Goal: Feedback & Contribution: Submit feedback/report problem

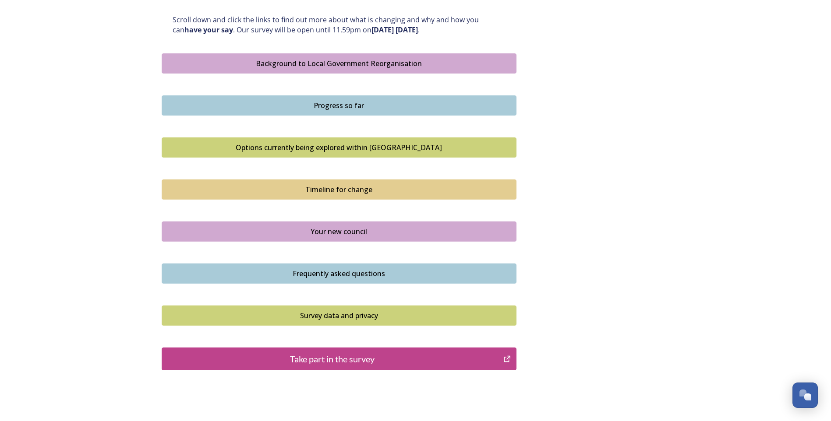
scroll to position [521, 0]
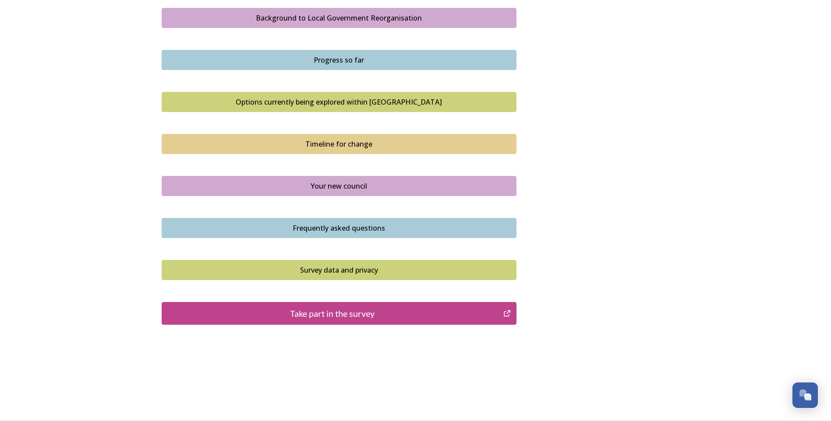
click at [391, 304] on button "Take part in the survey" at bounding box center [339, 313] width 355 height 23
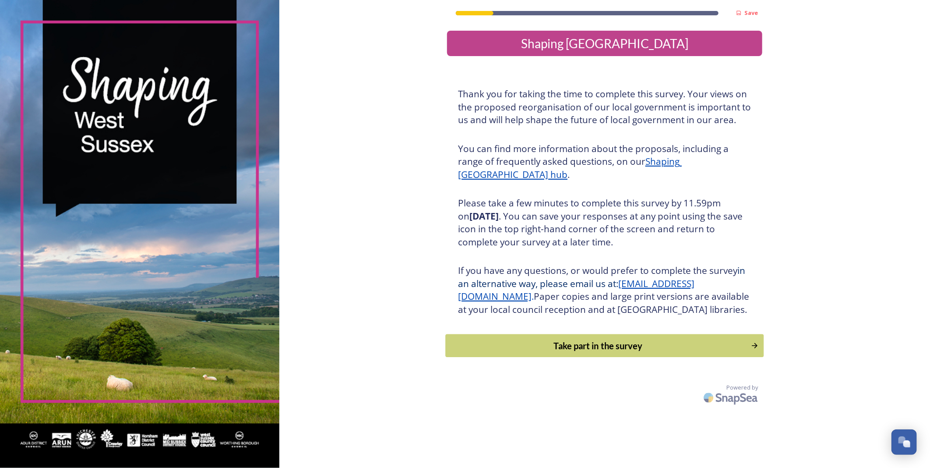
click at [606, 352] on div "Take part in the survey" at bounding box center [599, 345] width 296 height 13
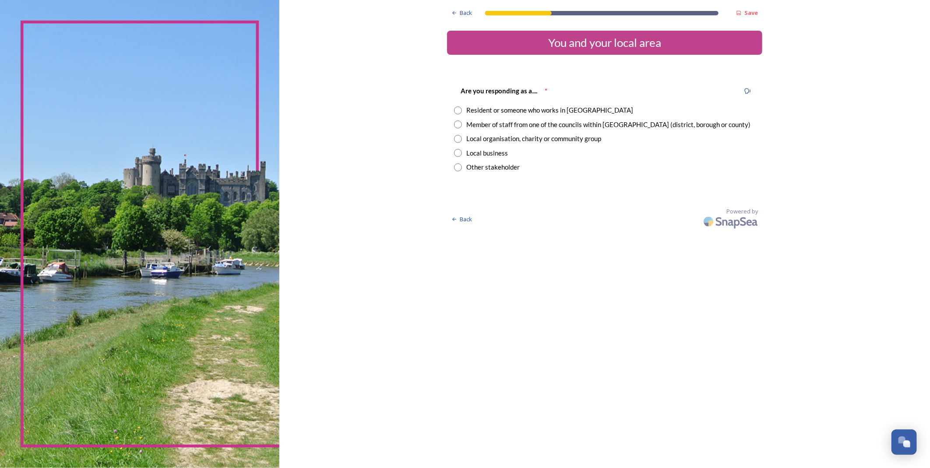
click at [460, 110] on input "radio" at bounding box center [458, 110] width 8 height 8
radio input "true"
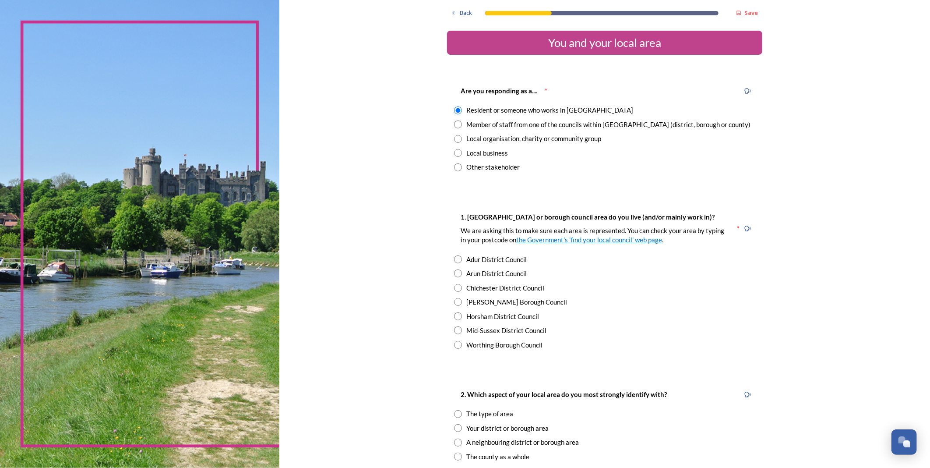
click at [454, 348] on input "radio" at bounding box center [458, 345] width 8 height 8
radio input "true"
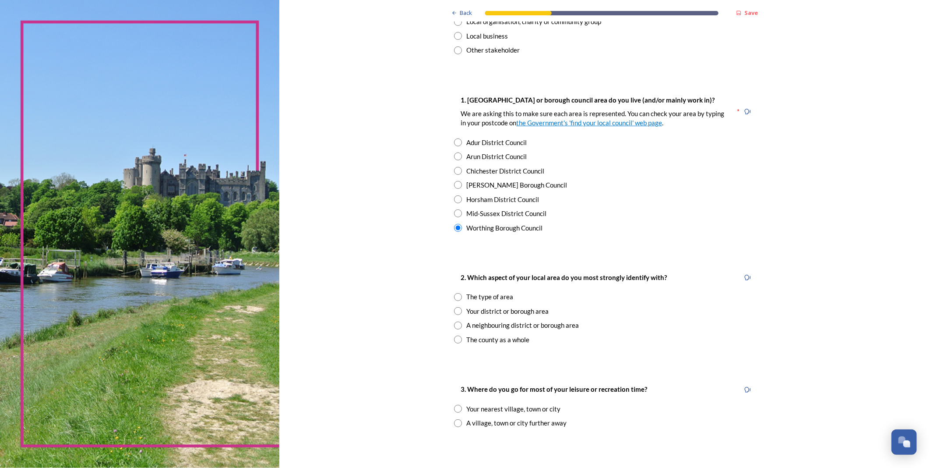
scroll to position [146, 0]
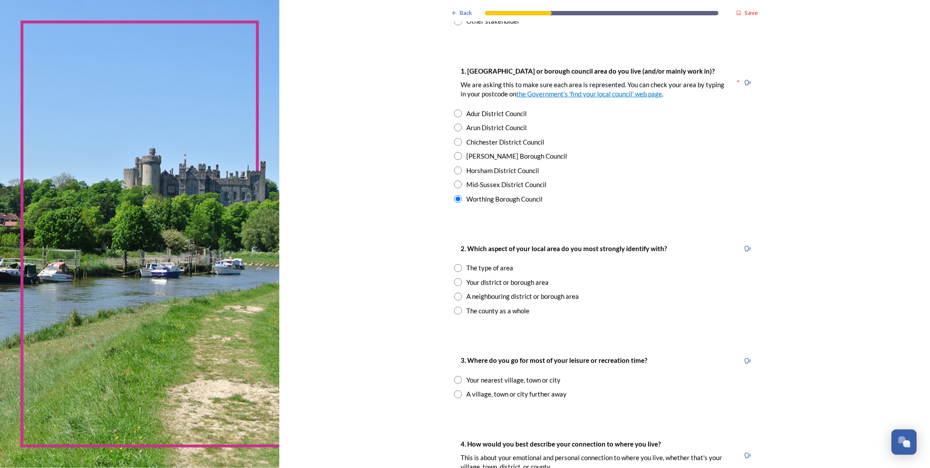
click at [454, 279] on input "radio" at bounding box center [458, 282] width 8 height 8
radio input "true"
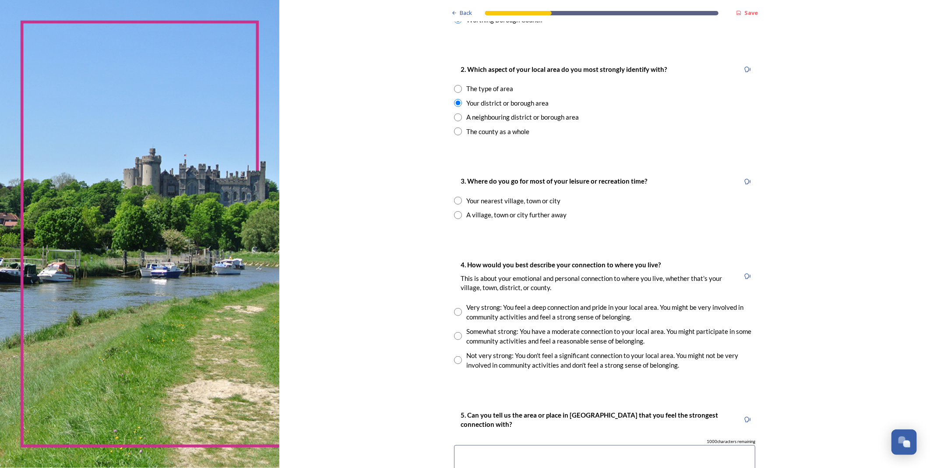
scroll to position [340, 0]
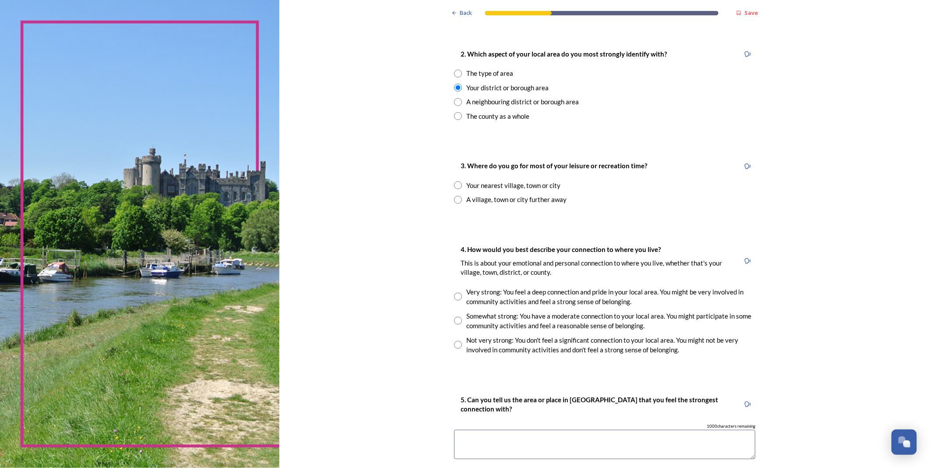
click at [457, 186] on input "radio" at bounding box center [458, 185] width 8 height 8
radio input "true"
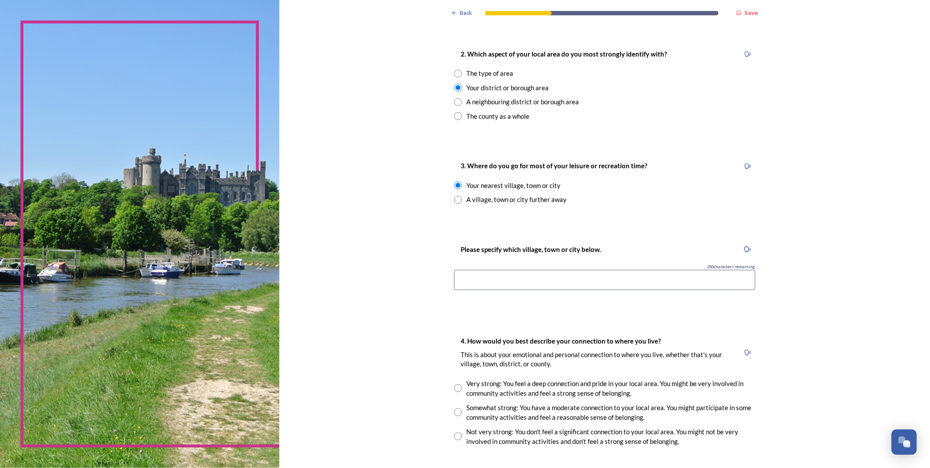
click at [553, 277] on input at bounding box center [604, 280] width 301 height 20
type input "worthing"
click at [708, 321] on div "Back Save You and your local area Are you responding as a.... * Resident or som…" at bounding box center [604, 221] width 315 height 1123
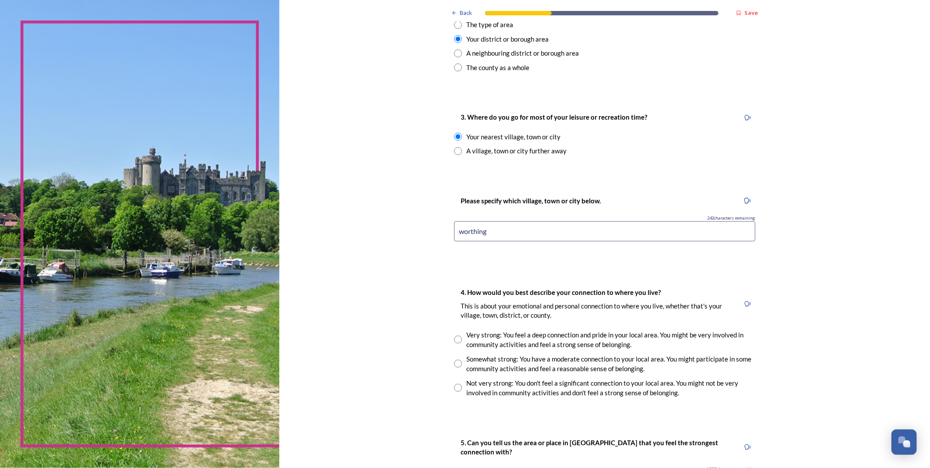
scroll to position [486, 0]
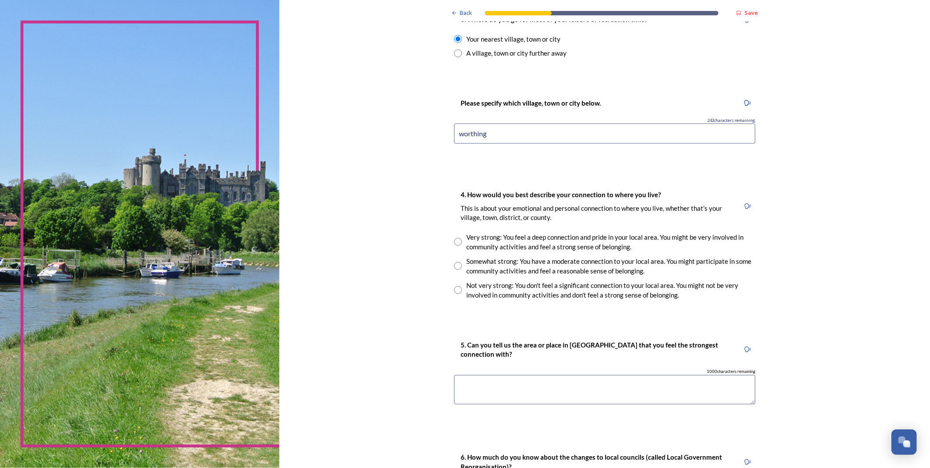
click at [454, 266] on input "radio" at bounding box center [458, 266] width 8 height 8
radio input "true"
click at [491, 386] on textarea at bounding box center [604, 389] width 301 height 29
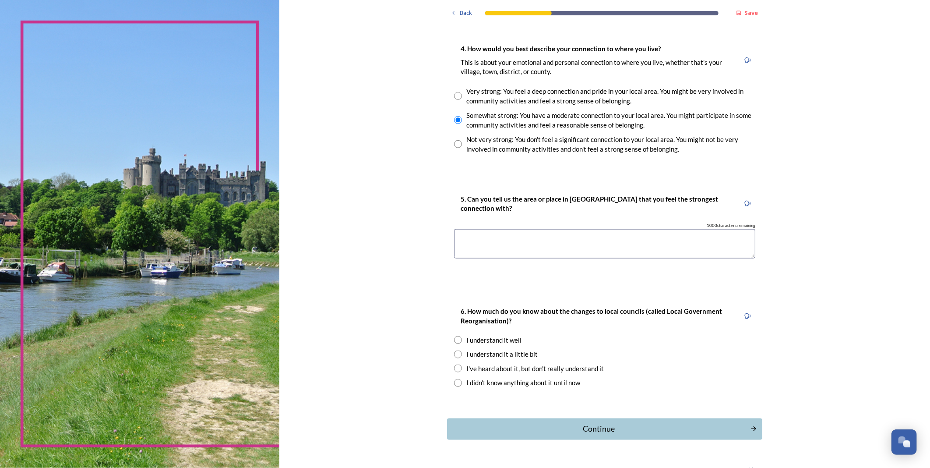
scroll to position [655, 0]
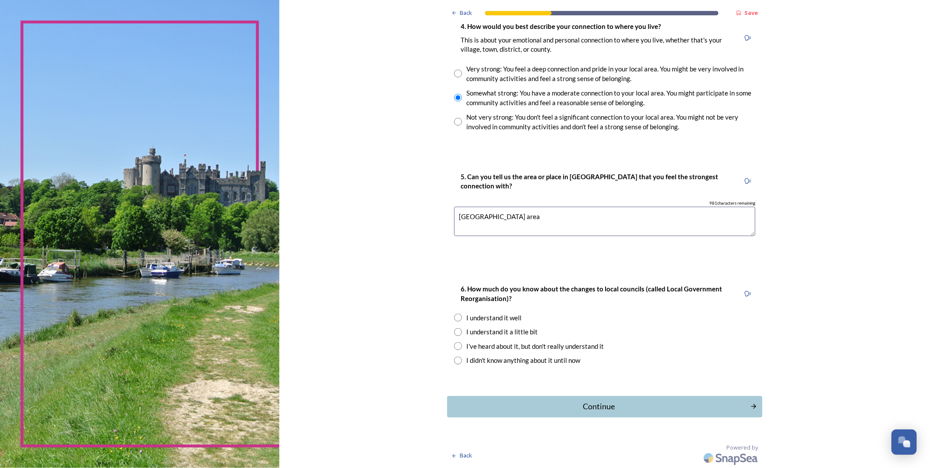
type textarea "worthing beach area"
click at [454, 331] on input "radio" at bounding box center [458, 332] width 8 height 8
radio input "true"
click at [448, 314] on div "6. How much do you know about the changes to local councils (called Local Gover…" at bounding box center [604, 324] width 315 height 99
click at [454, 316] on input "radio" at bounding box center [458, 318] width 8 height 8
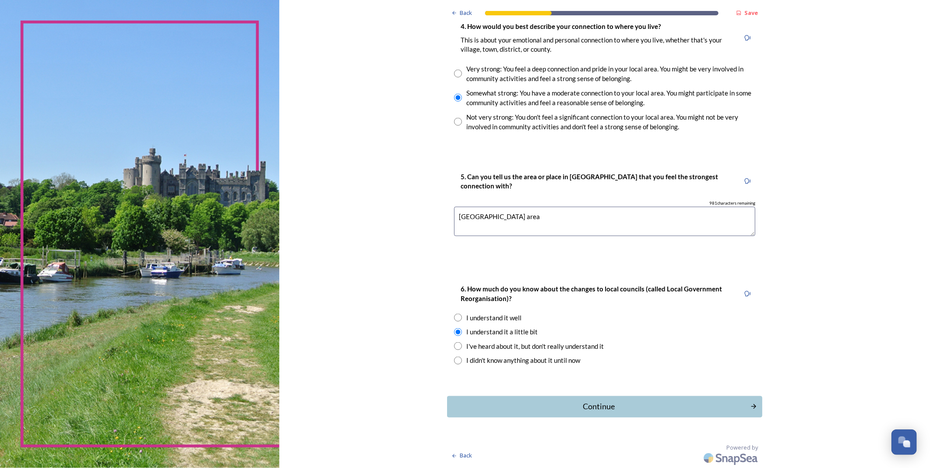
radio input "true"
drag, startPoint x: 614, startPoint y: 403, endPoint x: 615, endPoint y: 398, distance: 5.8
click at [614, 403] on div "Continue" at bounding box center [599, 407] width 294 height 12
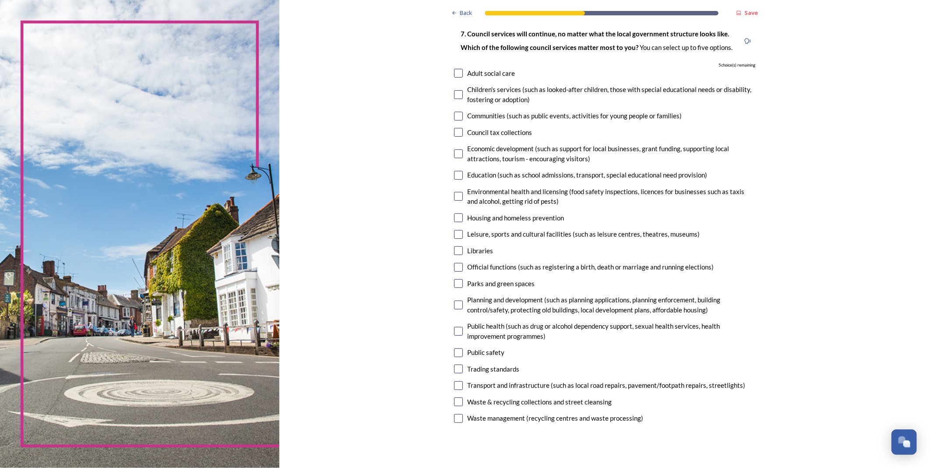
scroll to position [49, 0]
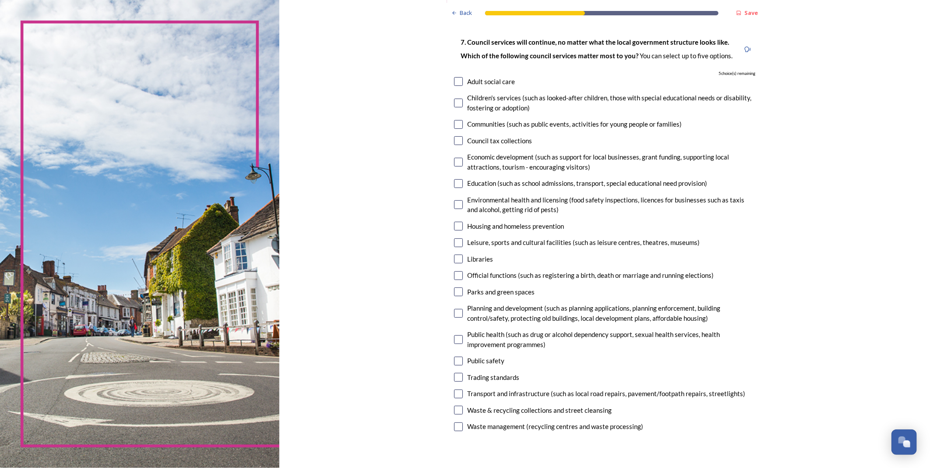
click at [454, 123] on input "checkbox" at bounding box center [458, 124] width 9 height 9
checkbox input "true"
click at [454, 160] on input "checkbox" at bounding box center [458, 162] width 9 height 9
checkbox input "true"
click at [454, 181] on input "checkbox" at bounding box center [458, 183] width 9 height 9
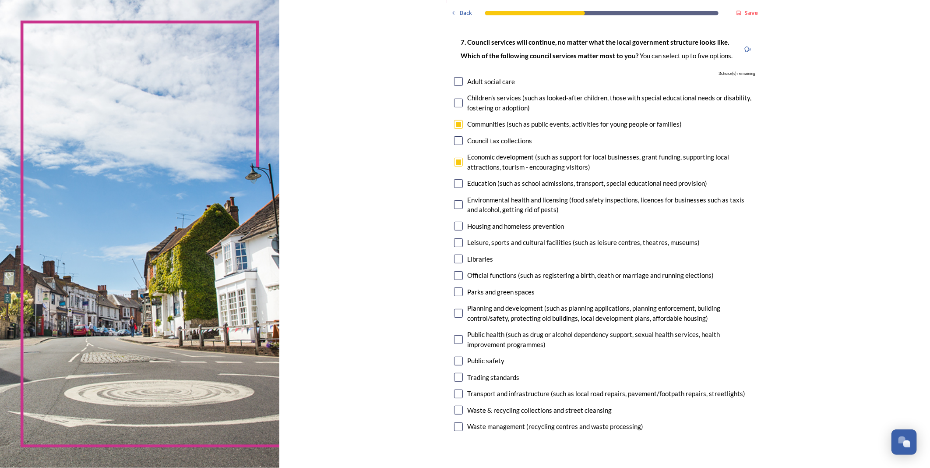
checkbox input "true"
click at [454, 102] on input "checkbox" at bounding box center [458, 103] width 9 height 9
checkbox input "true"
click at [456, 394] on input "checkbox" at bounding box center [458, 393] width 9 height 9
checkbox input "true"
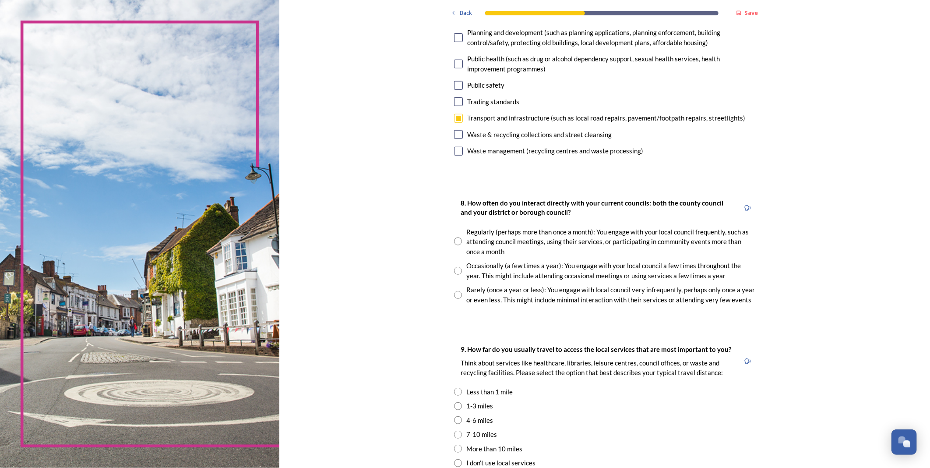
scroll to position [340, 0]
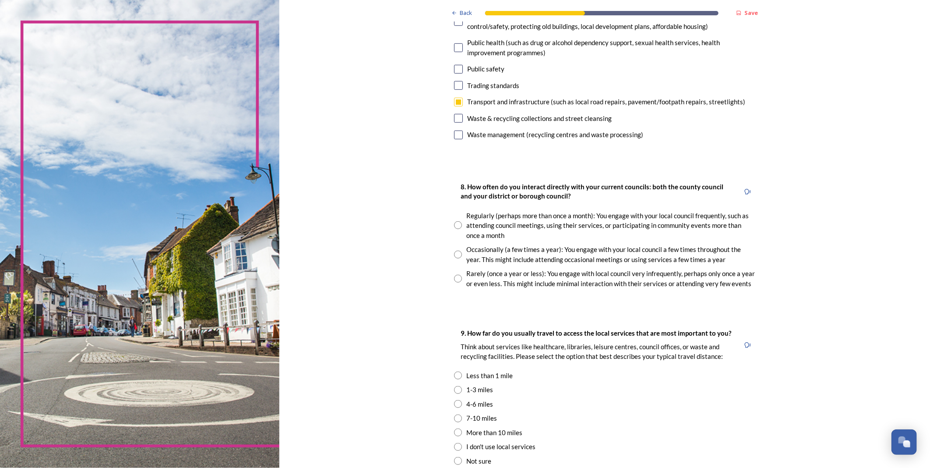
click at [455, 252] on input "radio" at bounding box center [458, 254] width 8 height 8
radio input "true"
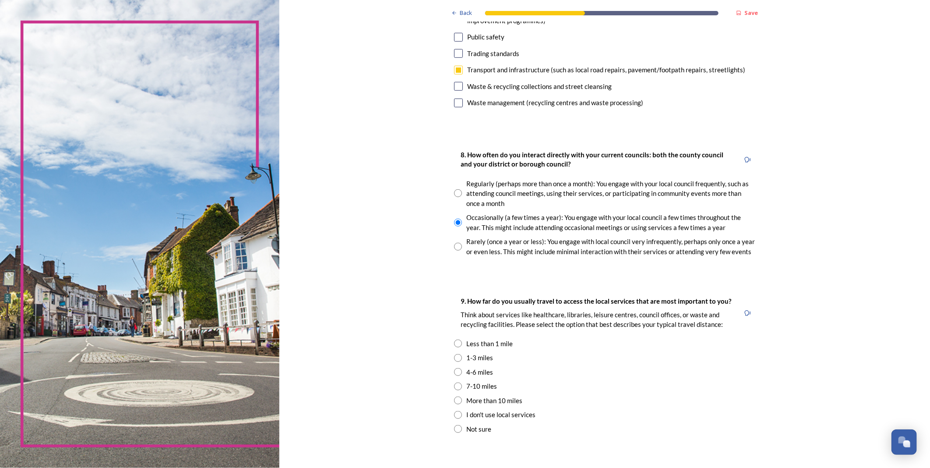
scroll to position [389, 0]
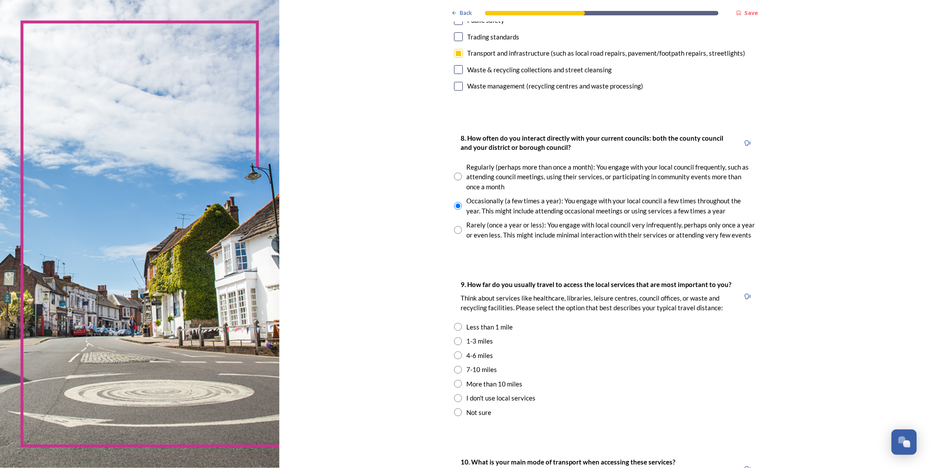
click at [454, 327] on input "radio" at bounding box center [458, 327] width 8 height 8
radio input "true"
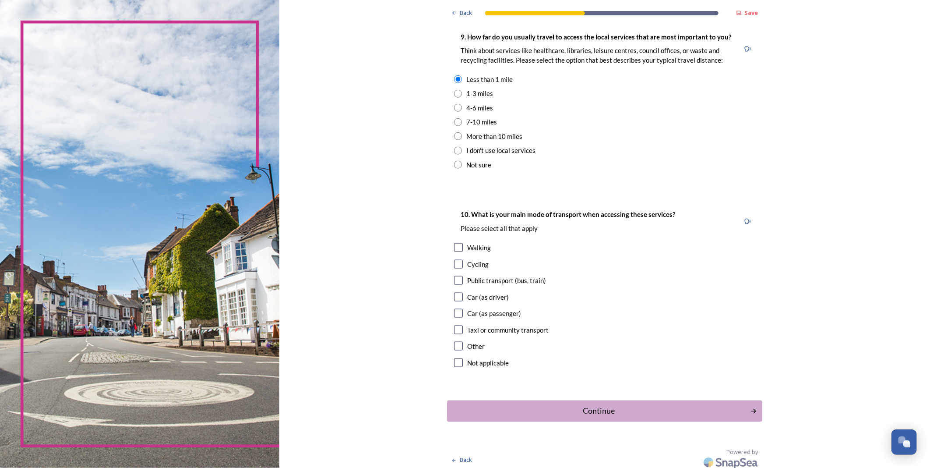
scroll to position [641, 0]
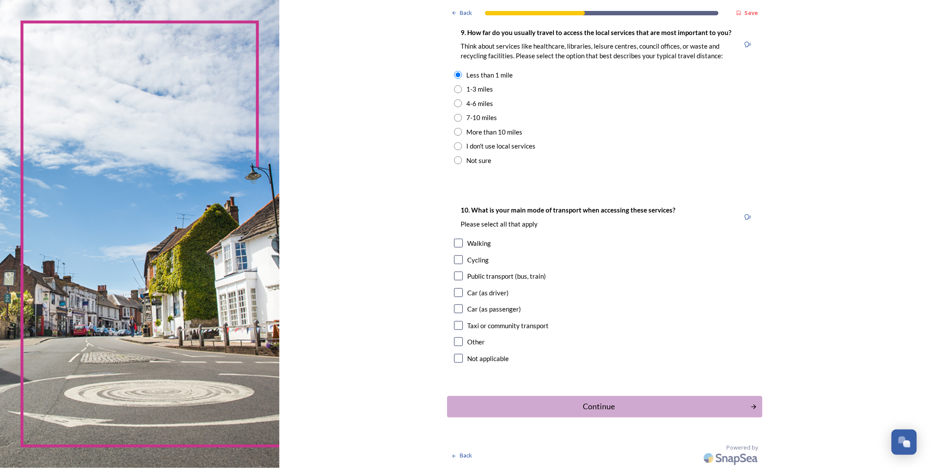
click at [454, 240] on input "checkbox" at bounding box center [458, 243] width 9 height 9
checkbox input "true"
click at [603, 405] on div "Continue" at bounding box center [599, 407] width 296 height 12
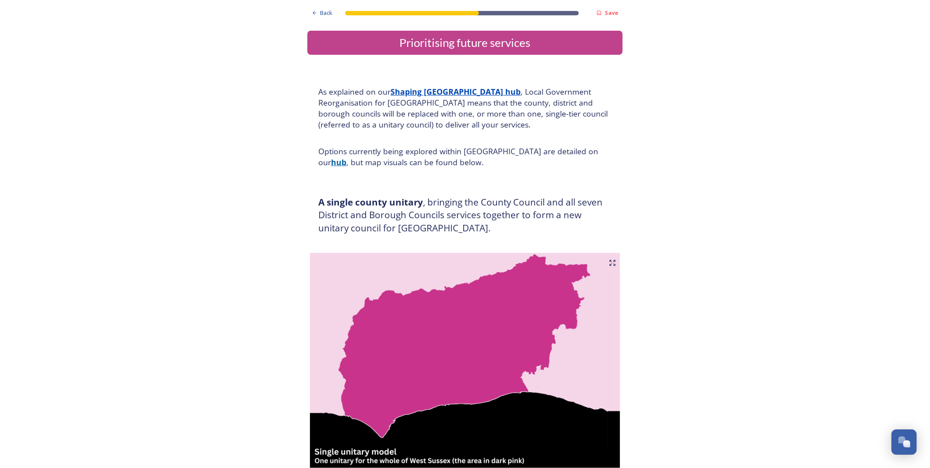
click at [346, 157] on strong "hub" at bounding box center [338, 162] width 15 height 11
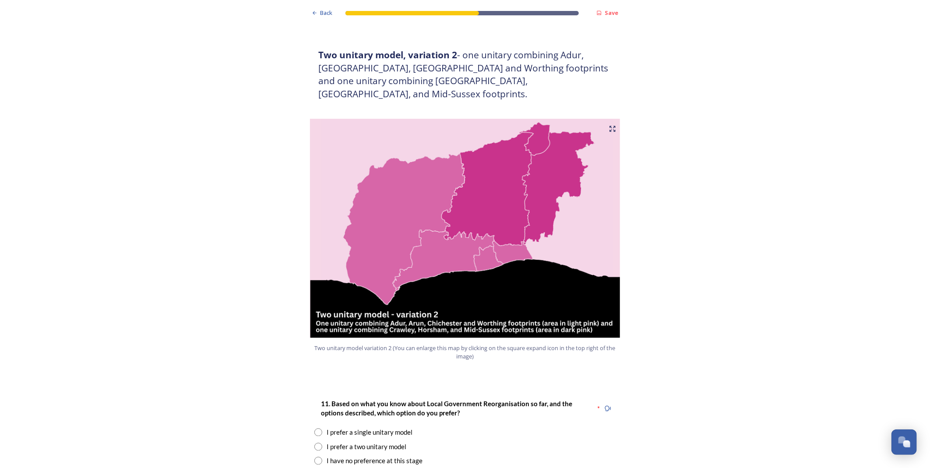
scroll to position [876, 0]
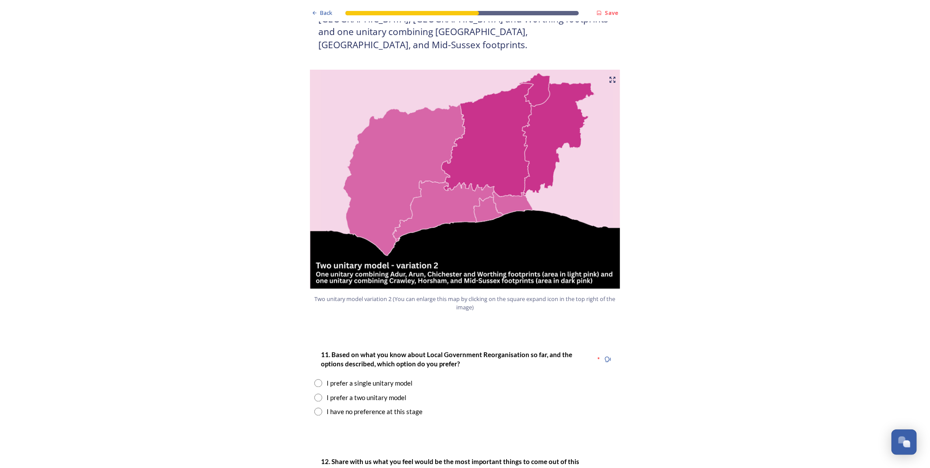
click at [314, 394] on input "radio" at bounding box center [318, 398] width 8 height 8
radio input "true"
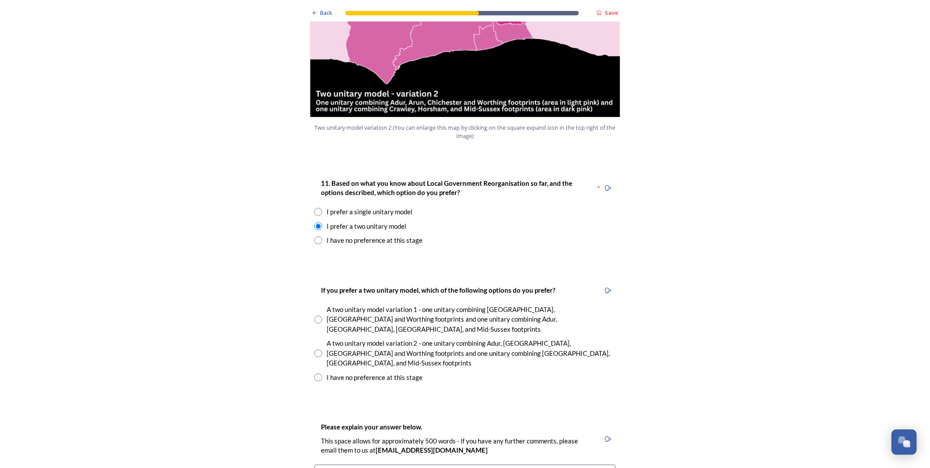
scroll to position [1070, 0]
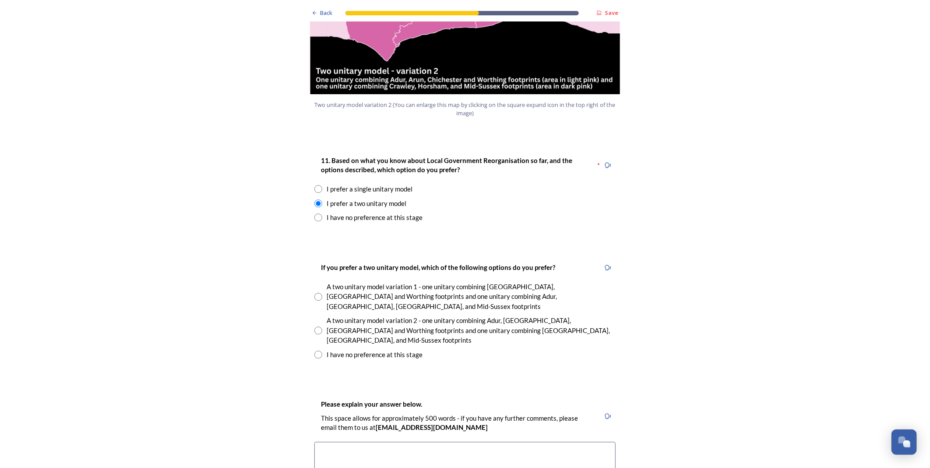
click at [316, 350] on input "radio" at bounding box center [318, 354] width 8 height 8
radio input "true"
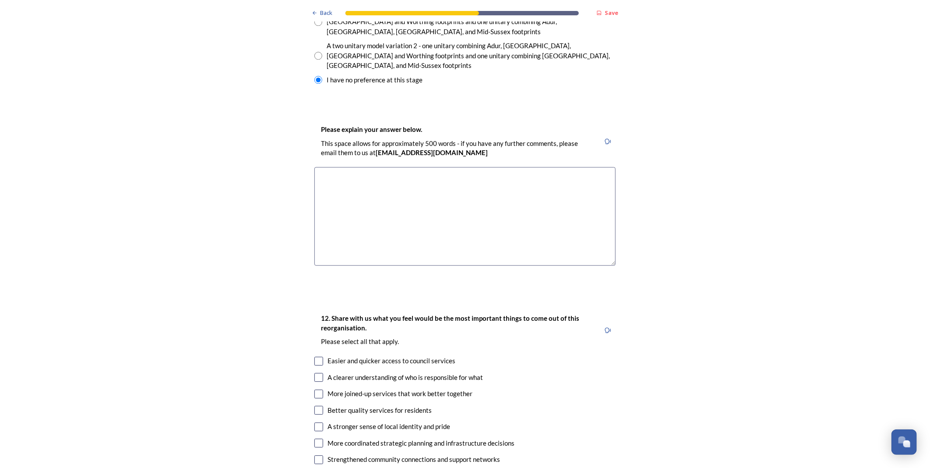
scroll to position [1362, 0]
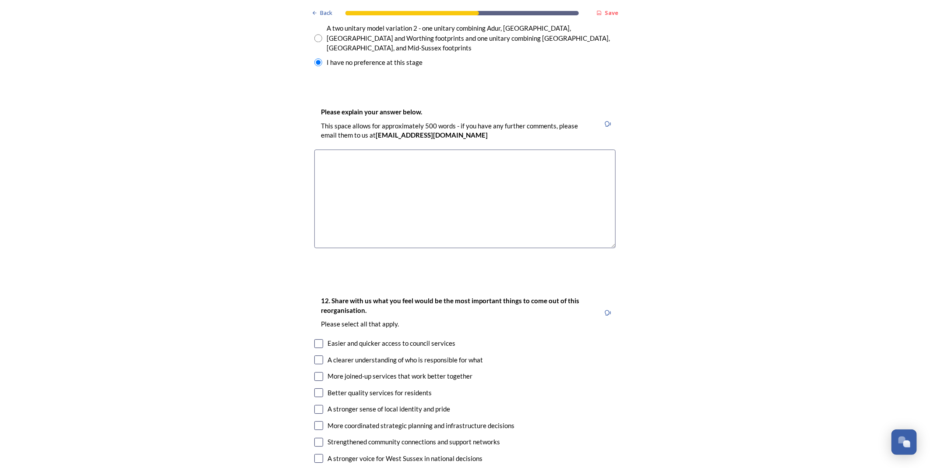
click at [378, 149] on textarea at bounding box center [464, 198] width 301 height 99
click at [393, 149] on textarea "these still remain bound by borough lines" at bounding box center [464, 198] width 301 height 99
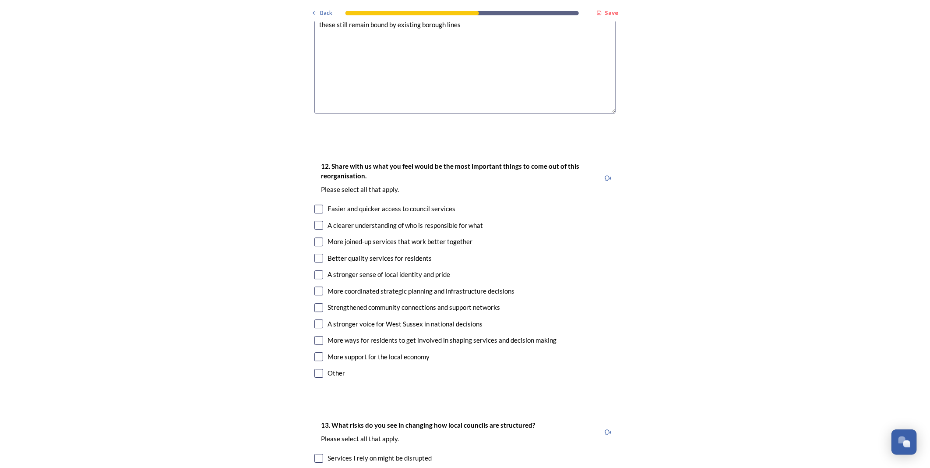
scroll to position [1508, 0]
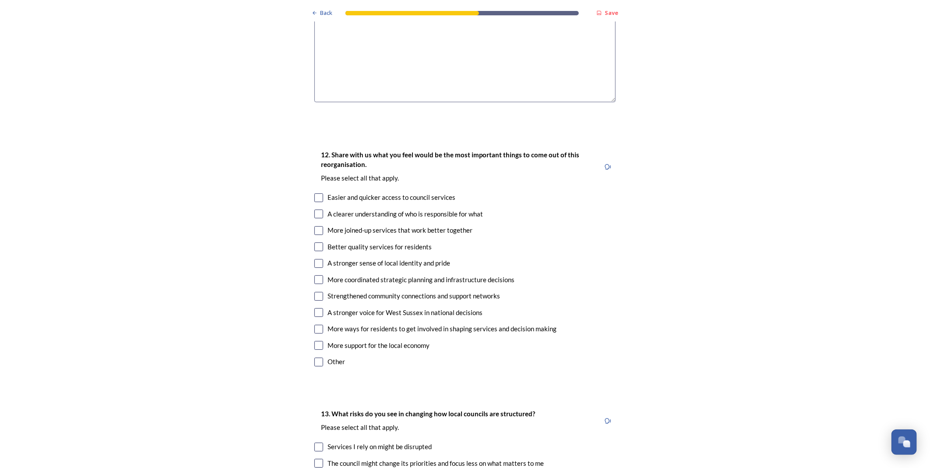
type textarea "these still remain bound by existing borough lines"
click at [314, 193] on input "checkbox" at bounding box center [318, 197] width 9 height 9
checkbox input "true"
click at [316, 209] on input "checkbox" at bounding box center [318, 213] width 9 height 9
checkbox input "true"
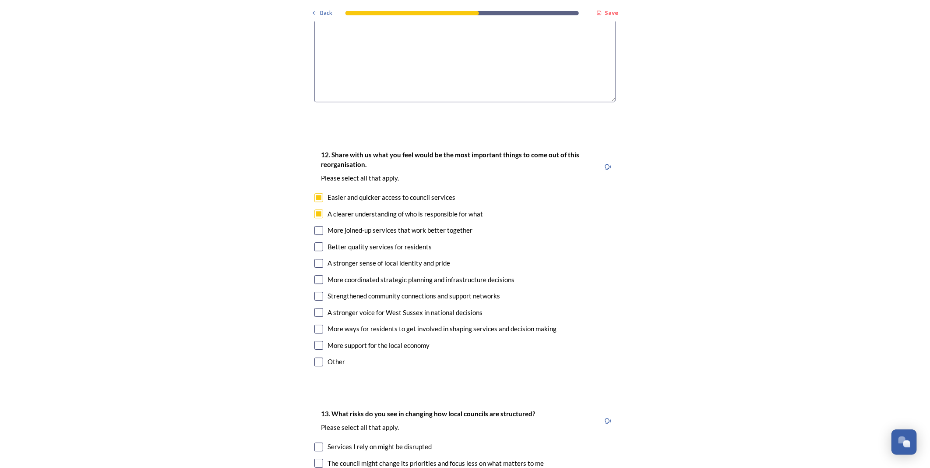
click at [317, 242] on input "checkbox" at bounding box center [318, 246] width 9 height 9
checkbox input "true"
click at [314, 308] on input "checkbox" at bounding box center [318, 312] width 9 height 9
checkbox input "true"
click at [316, 275] on input "checkbox" at bounding box center [318, 279] width 9 height 9
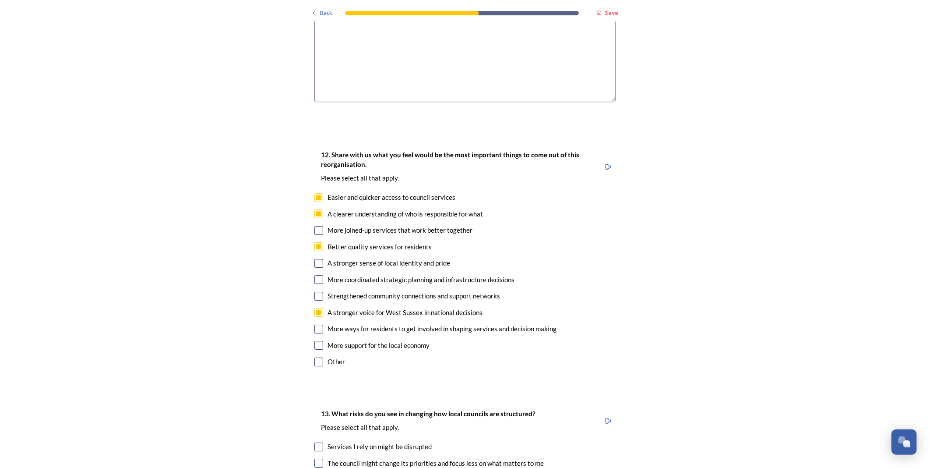
checkbox input "true"
click at [317, 259] on input "checkbox" at bounding box center [318, 263] width 9 height 9
checkbox input "true"
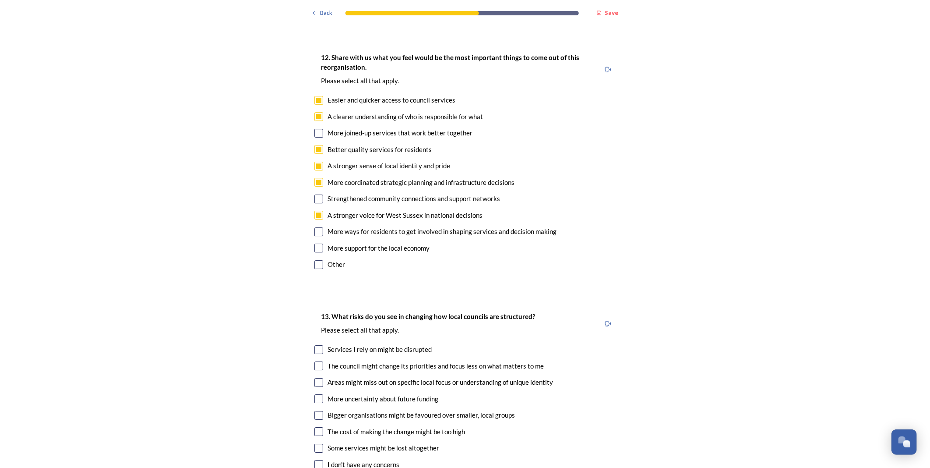
scroll to position [1654, 0]
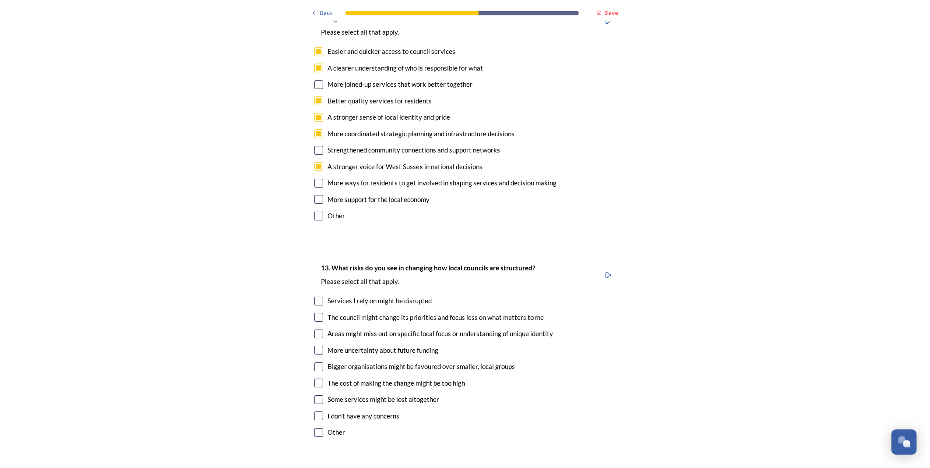
click at [316, 296] on input "checkbox" at bounding box center [318, 300] width 9 height 9
checkbox input "true"
click at [314, 345] on input "checkbox" at bounding box center [318, 349] width 9 height 9
checkbox input "true"
click at [314, 362] on input "checkbox" at bounding box center [318, 366] width 9 height 9
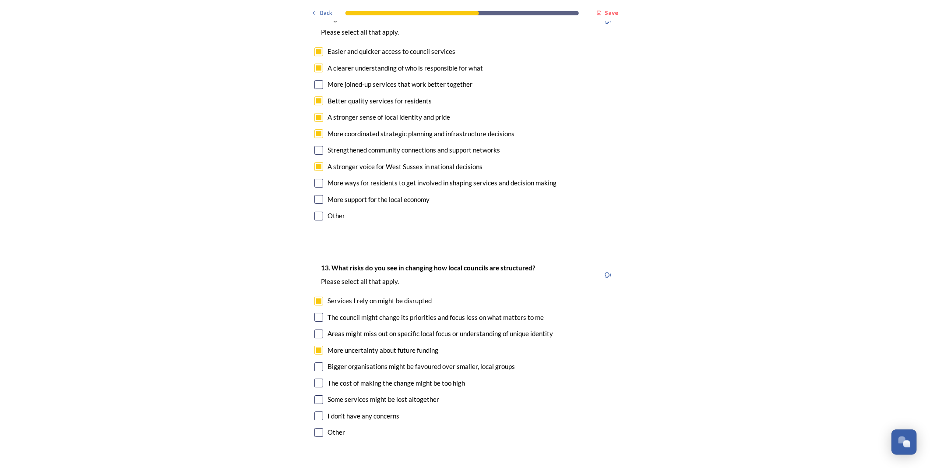
checkbox input "true"
click at [317, 378] on input "checkbox" at bounding box center [318, 382] width 9 height 9
checkbox input "true"
drag, startPoint x: 313, startPoint y: 352, endPoint x: 379, endPoint y: 363, distance: 67.4
click at [314, 395] on input "checkbox" at bounding box center [318, 399] width 9 height 9
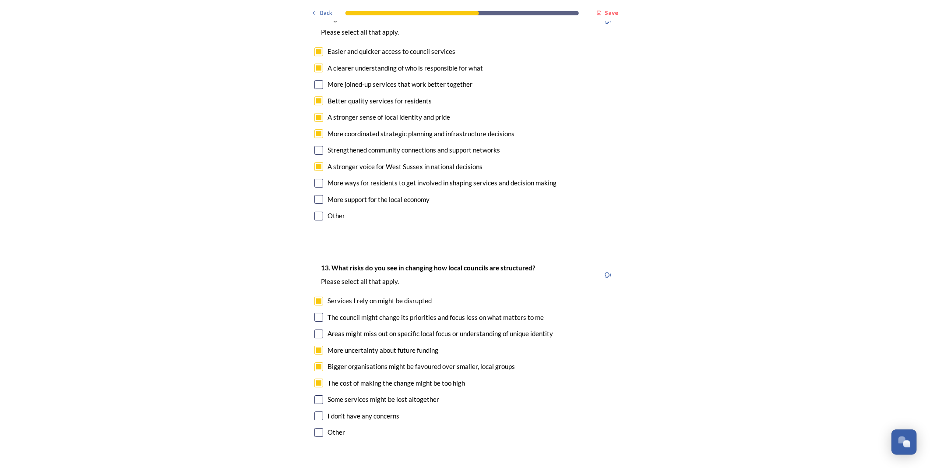
checkbox input "true"
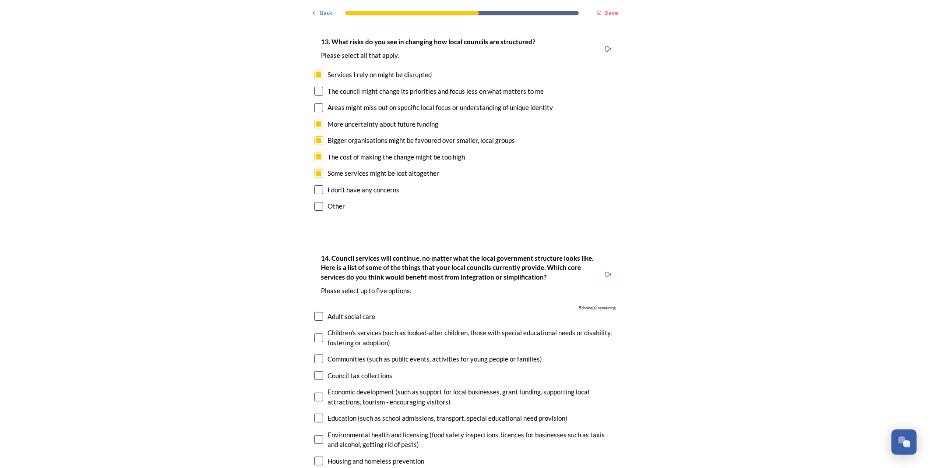
scroll to position [1897, 0]
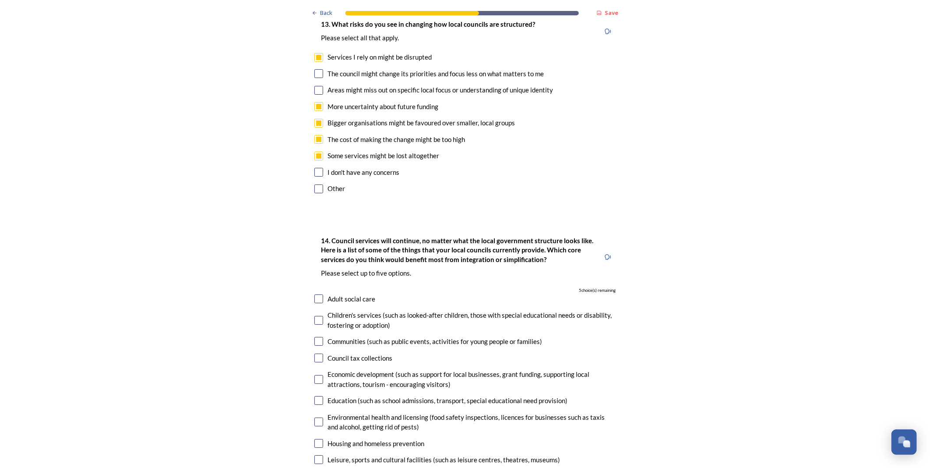
click at [314, 316] on input "checkbox" at bounding box center [318, 320] width 9 height 9
checkbox input "true"
click at [316, 396] on input "checkbox" at bounding box center [318, 400] width 9 height 9
checkbox input "true"
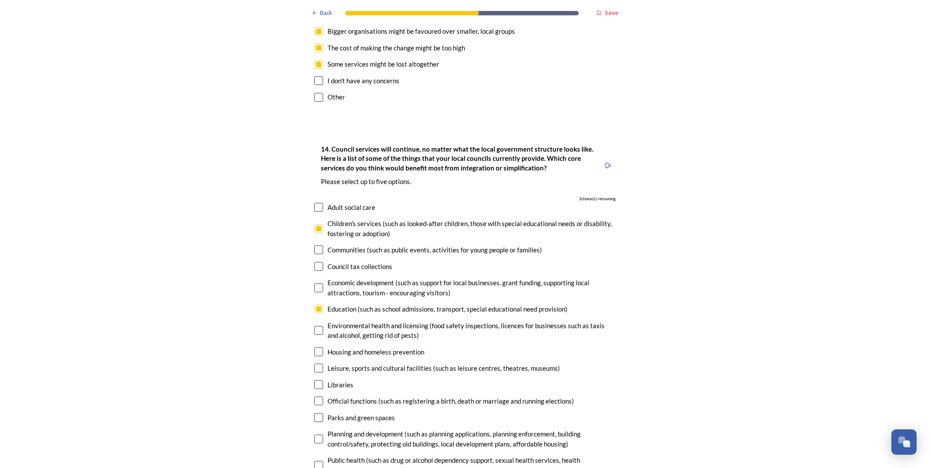
scroll to position [1994, 0]
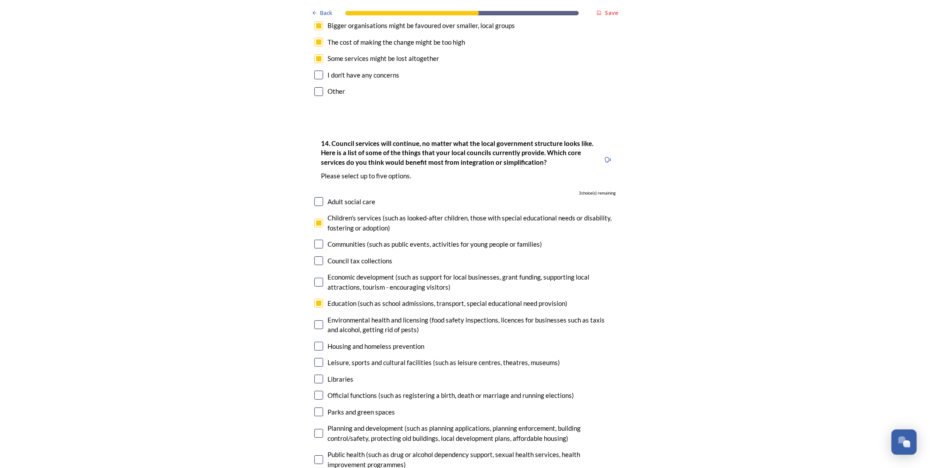
click at [317, 358] on input "checkbox" at bounding box center [318, 362] width 9 height 9
checkbox input "true"
drag, startPoint x: 317, startPoint y: 199, endPoint x: 310, endPoint y: 201, distance: 8.1
click at [317, 240] on input "checkbox" at bounding box center [318, 244] width 9 height 9
checkbox input "true"
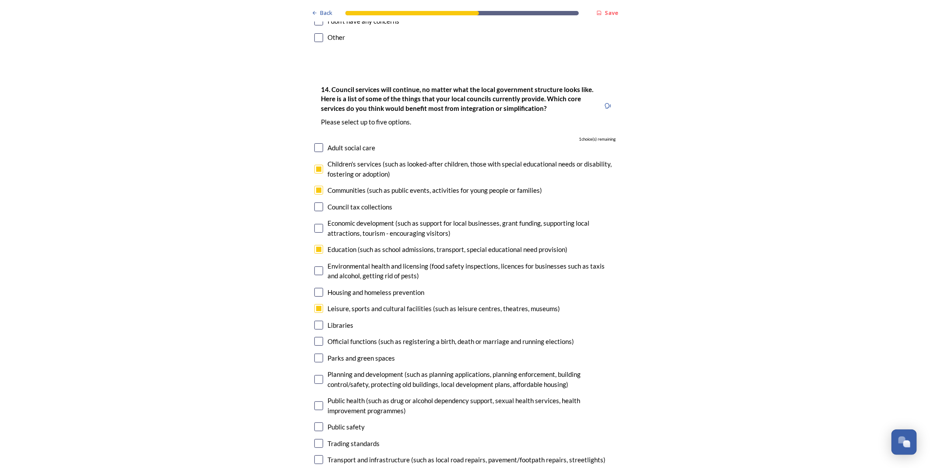
scroll to position [2043, 0]
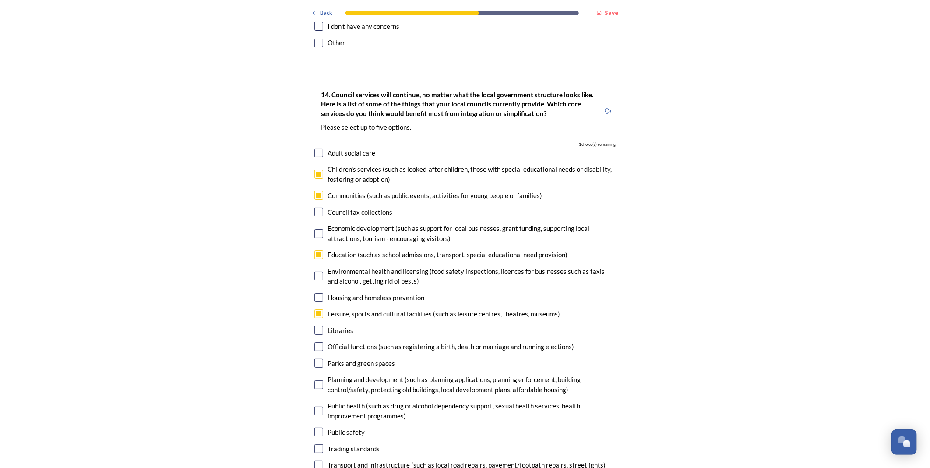
click at [316, 359] on input "checkbox" at bounding box center [318, 363] width 9 height 9
checkbox input "true"
click at [316, 380] on input "checkbox" at bounding box center [318, 384] width 9 height 9
click at [317, 380] on input "checkbox" at bounding box center [318, 384] width 9 height 9
click at [316, 380] on input "checkbox" at bounding box center [318, 384] width 9 height 9
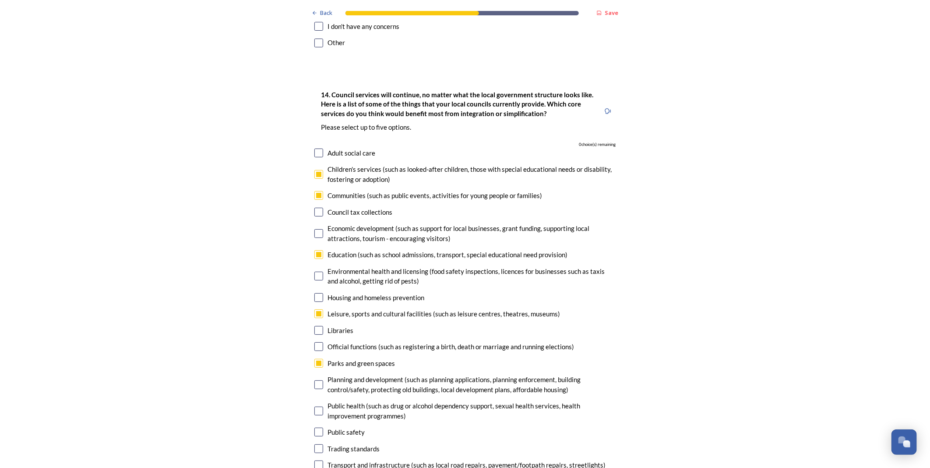
checkbox input "false"
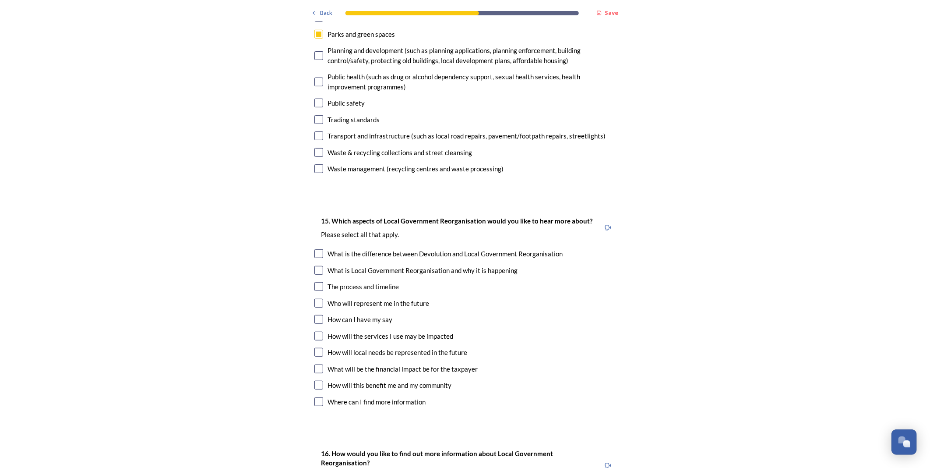
scroll to position [2384, 0]
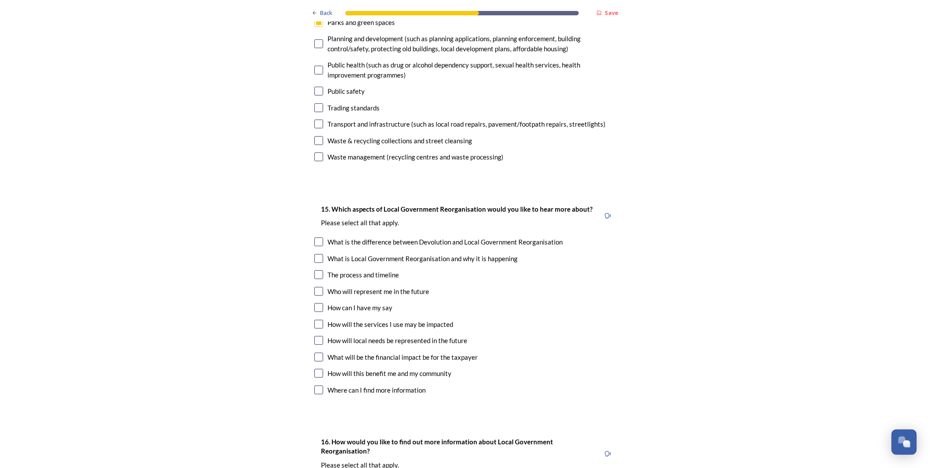
click at [316, 237] on input "checkbox" at bounding box center [318, 241] width 9 height 9
checkbox input "true"
click at [317, 270] on input "checkbox" at bounding box center [318, 274] width 9 height 9
checkbox input "true"
click at [316, 320] on input "checkbox" at bounding box center [318, 324] width 9 height 9
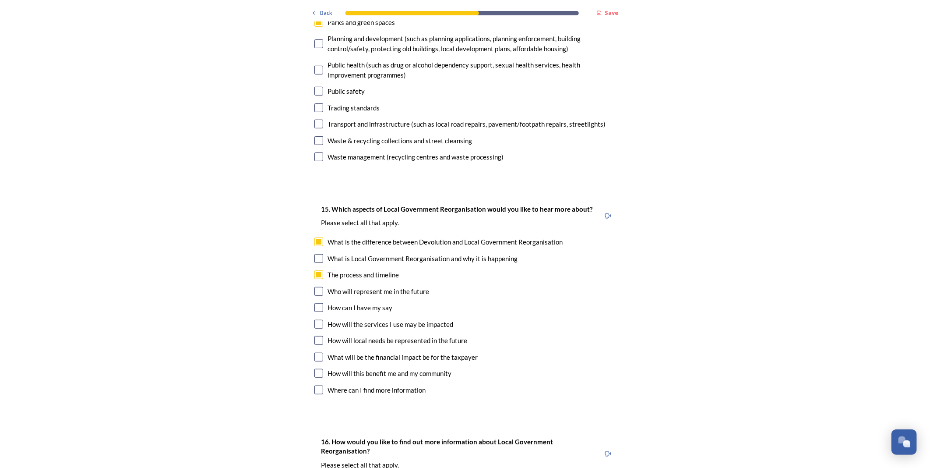
checkbox input "true"
click at [314, 352] on input "checkbox" at bounding box center [318, 356] width 9 height 9
checkbox input "true"
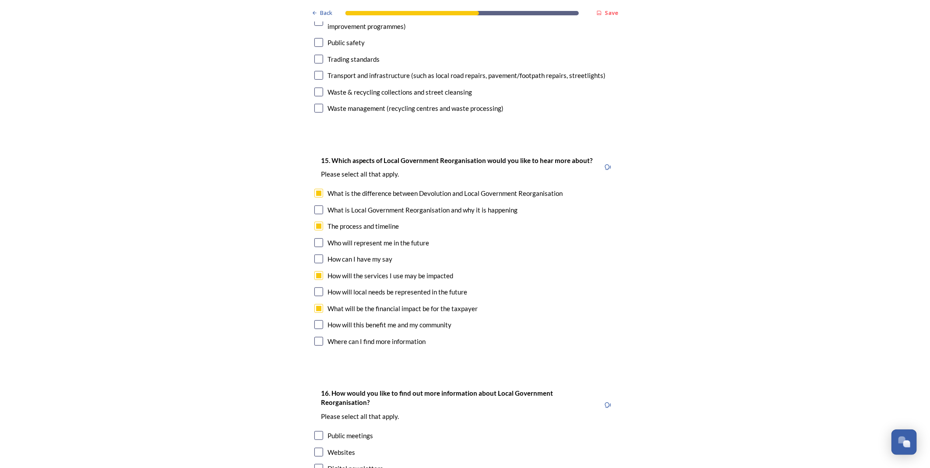
scroll to position [2481, 0]
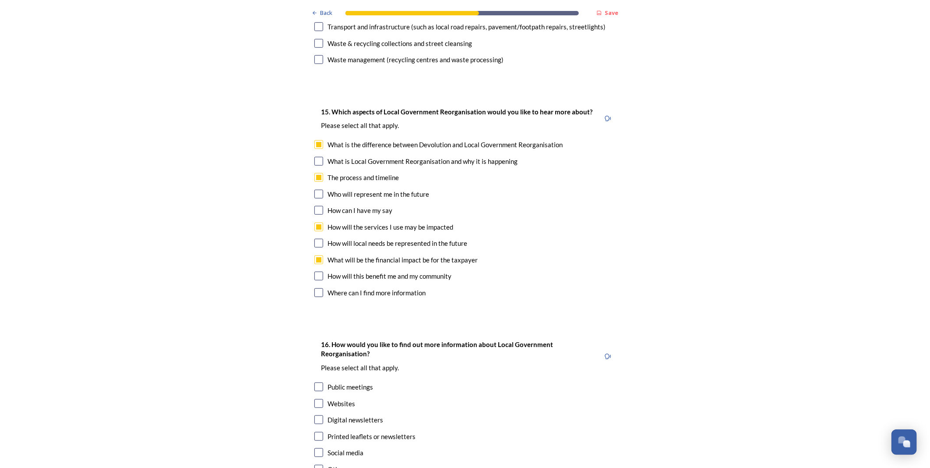
click at [314, 415] on input "checkbox" at bounding box center [318, 419] width 9 height 9
checkbox input "true"
click at [315, 382] on input "checkbox" at bounding box center [318, 386] width 9 height 9
checkbox input "true"
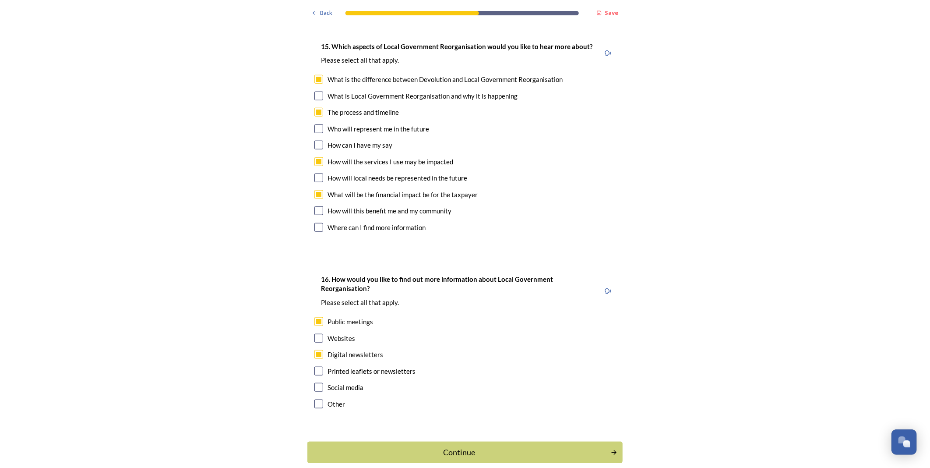
click at [449, 421] on div "Continue" at bounding box center [459, 452] width 294 height 12
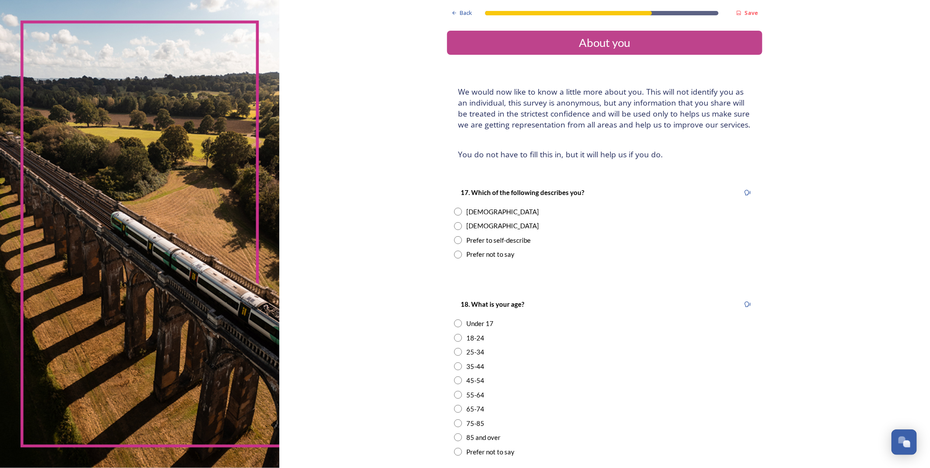
click at [454, 211] on input "radio" at bounding box center [458, 212] width 8 height 8
radio input "true"
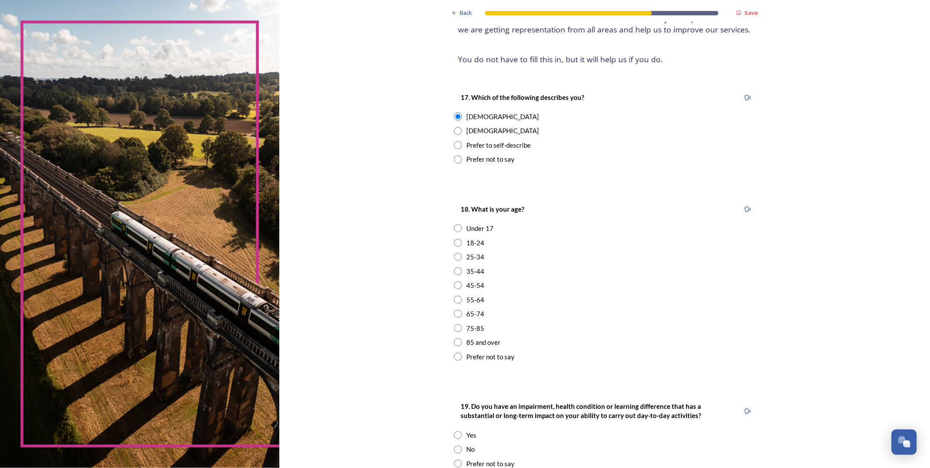
scroll to position [146, 0]
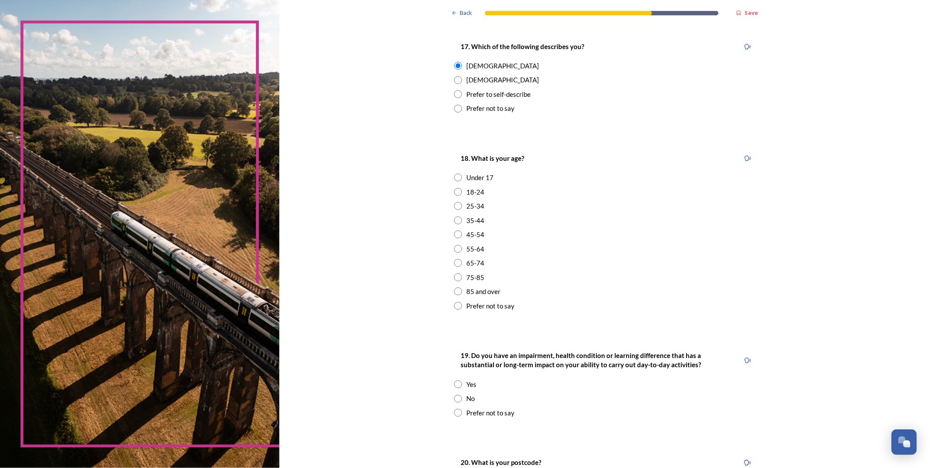
click at [454, 234] on input "radio" at bounding box center [458, 234] width 8 height 8
radio input "true"
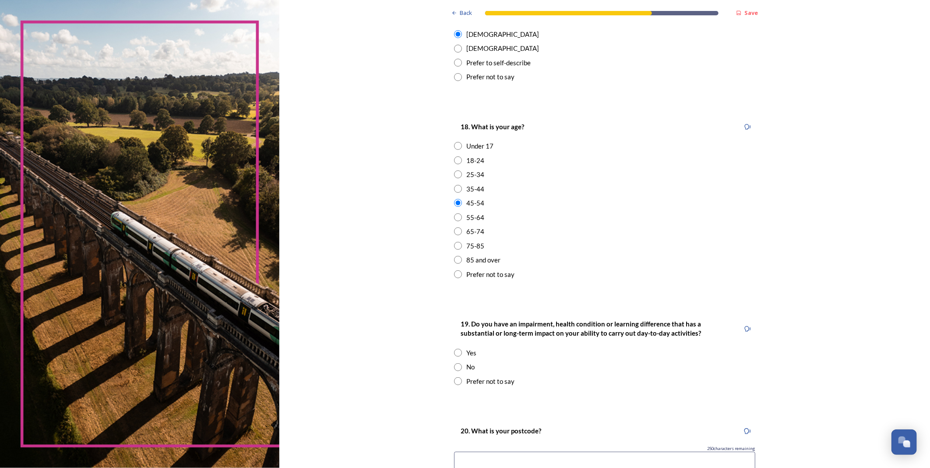
scroll to position [243, 0]
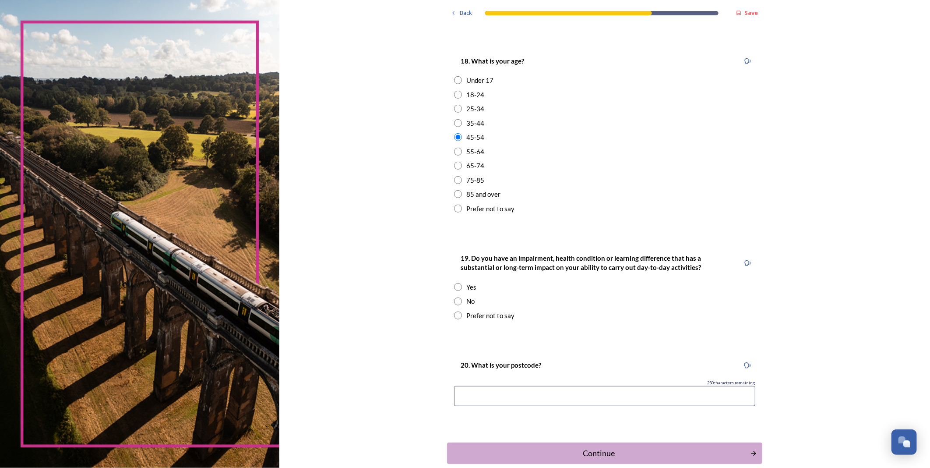
click at [454, 299] on input "radio" at bounding box center [458, 301] width 8 height 8
radio input "true"
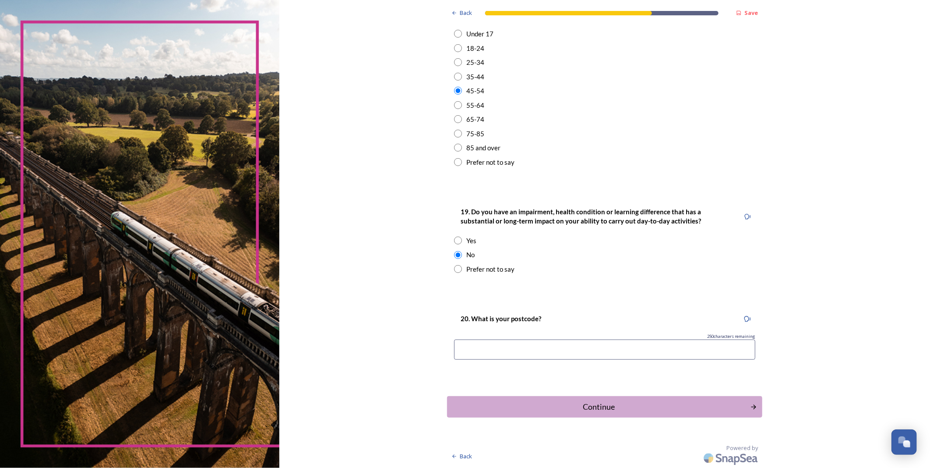
scroll to position [241, 0]
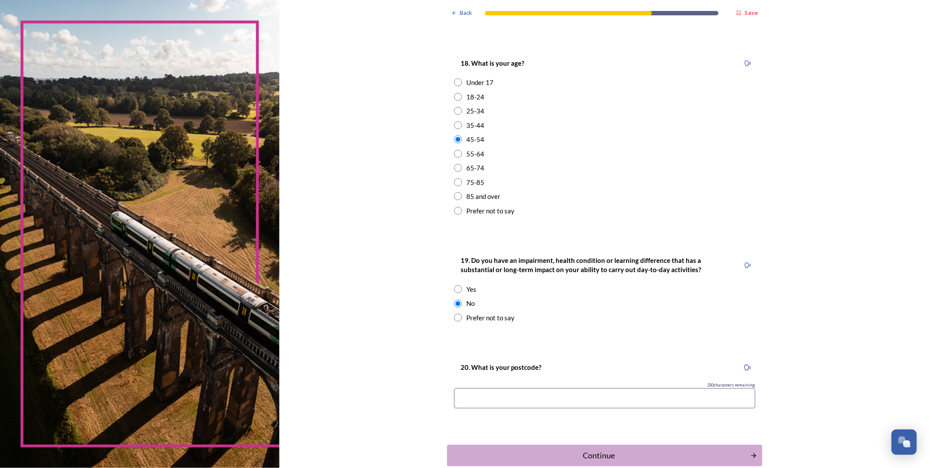
click at [586, 401] on input at bounding box center [604, 398] width 301 height 20
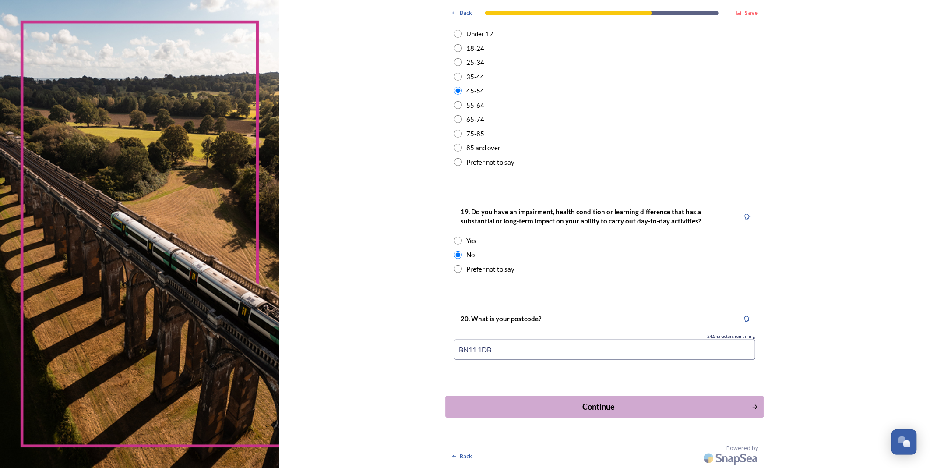
type input "BN11 1DB"
click at [585, 403] on div "Continue" at bounding box center [599, 407] width 296 height 12
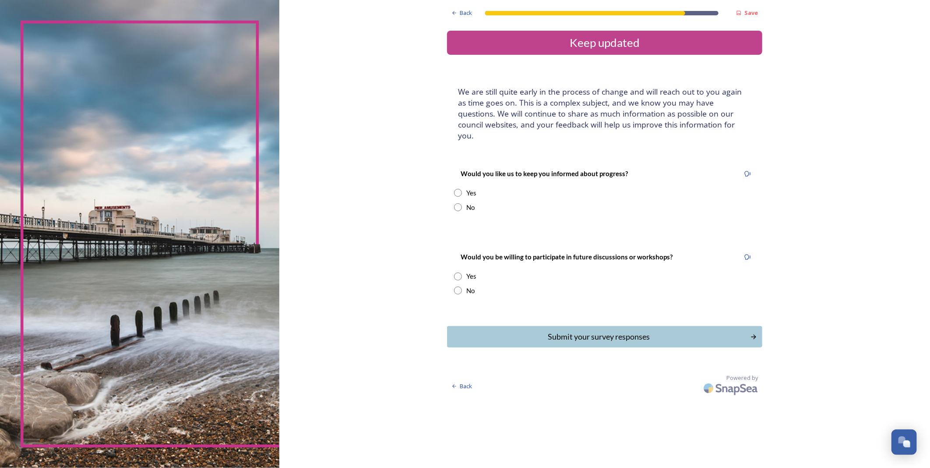
click at [461, 189] on input "radio" at bounding box center [458, 193] width 8 height 8
radio input "true"
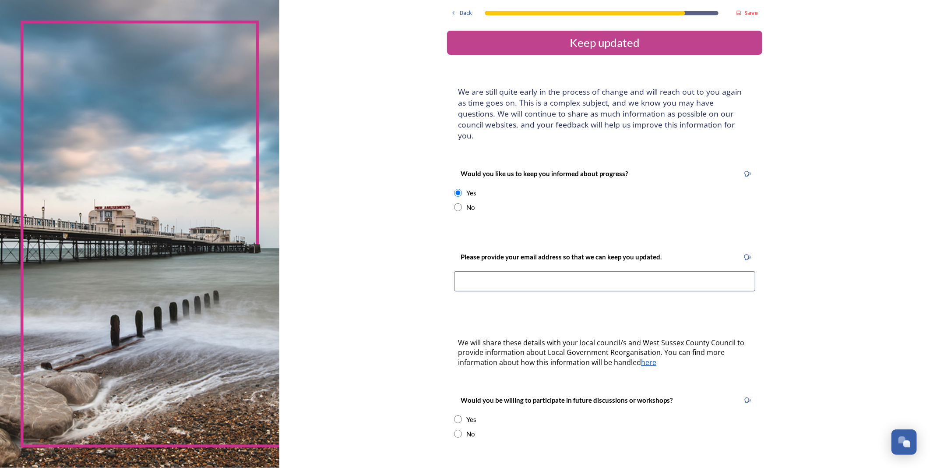
click at [480, 271] on input at bounding box center [604, 281] width 301 height 20
type input "katerina_makrakis@hotamail.com"
click at [542, 371] on div "Back Save Keep updated We are still quite early in the process of change and wi…" at bounding box center [604, 270] width 315 height 541
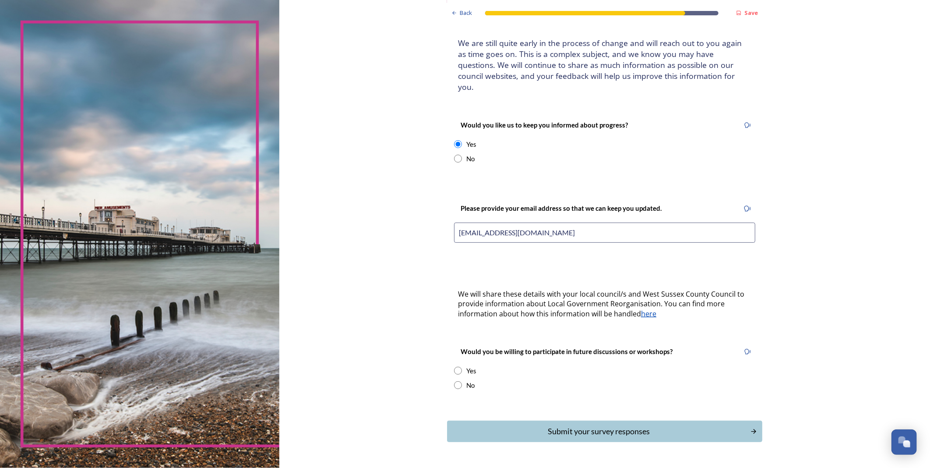
click at [454, 366] on input "radio" at bounding box center [458, 370] width 8 height 8
radio input "true"
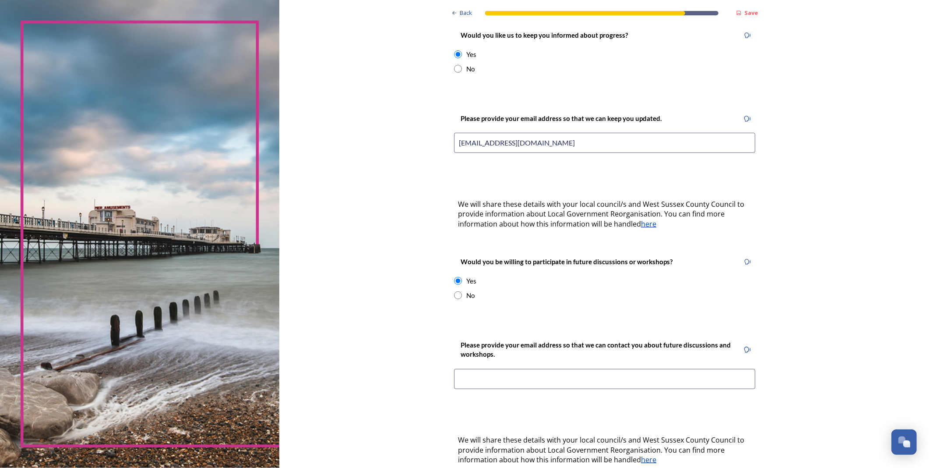
scroll to position [146, 0]
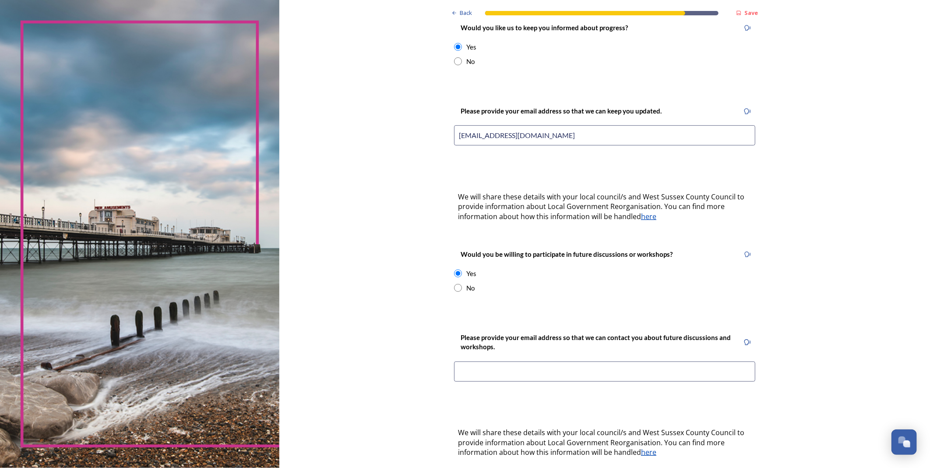
drag, startPoint x: 592, startPoint y: 123, endPoint x: 370, endPoint y: 120, distance: 222.4
click at [371, 120] on div "Back Save Keep updated We are still quite early in the process of change and wi…" at bounding box center [604, 201] width 651 height 694
drag, startPoint x: 531, startPoint y: 125, endPoint x: 538, endPoint y: 123, distance: 6.7
click at [531, 125] on input "katerina_makrakis@hotamail.com" at bounding box center [604, 135] width 301 height 20
click at [550, 125] on input "katerina_makrakis@hotamail.com" at bounding box center [604, 135] width 301 height 20
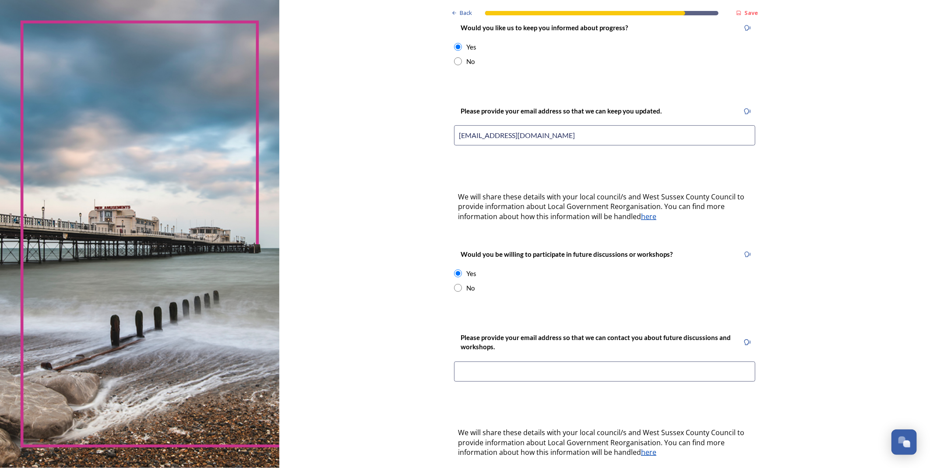
click at [532, 125] on input "katerina_makrakis@hotamail.com" at bounding box center [604, 135] width 301 height 20
drag, startPoint x: 586, startPoint y: 127, endPoint x: 258, endPoint y: 127, distance: 327.5
click at [258, 127] on div "Back Save Keep updated We are still quite early in the process of change and wi…" at bounding box center [465, 234] width 930 height 468
type input "katerina_makrakis@hotmail.com"
click at [489, 349] on div "Please provide your email address so that we can contact you about future discu…" at bounding box center [604, 359] width 315 height 73
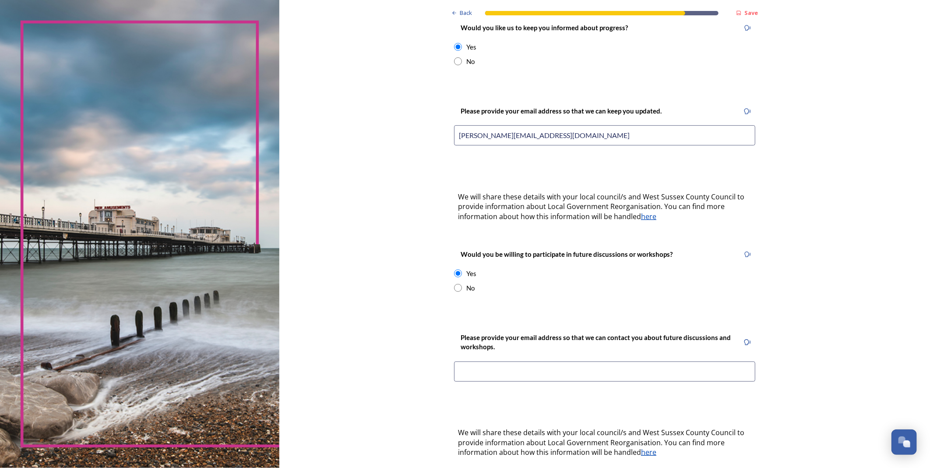
click at [492, 361] on input at bounding box center [604, 371] width 301 height 20
paste input "katerina_makrakis@hotmail.com"
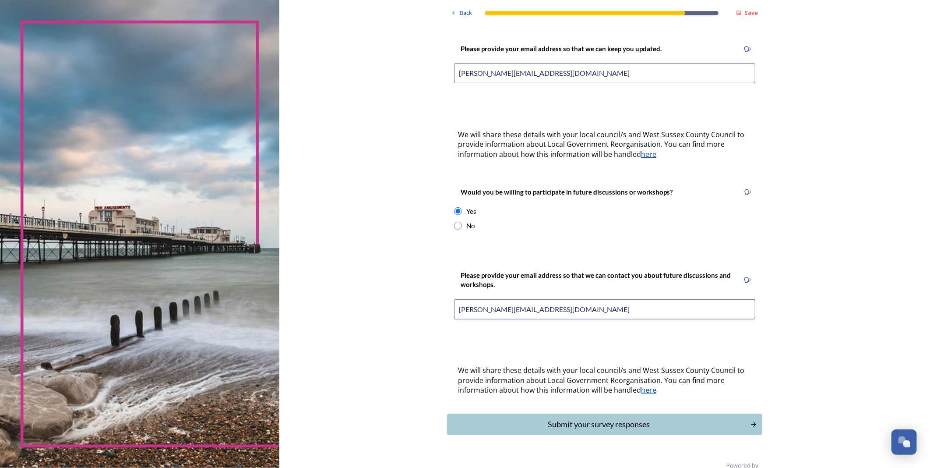
scroll to position [215, 0]
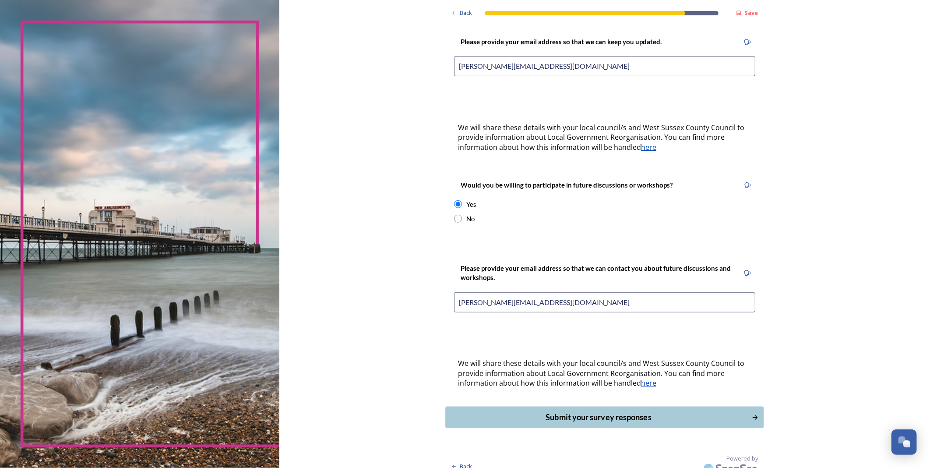
type input "katerina_makrakis@hotmail.com"
click at [619, 411] on div "Submit your survey responses" at bounding box center [599, 417] width 296 height 12
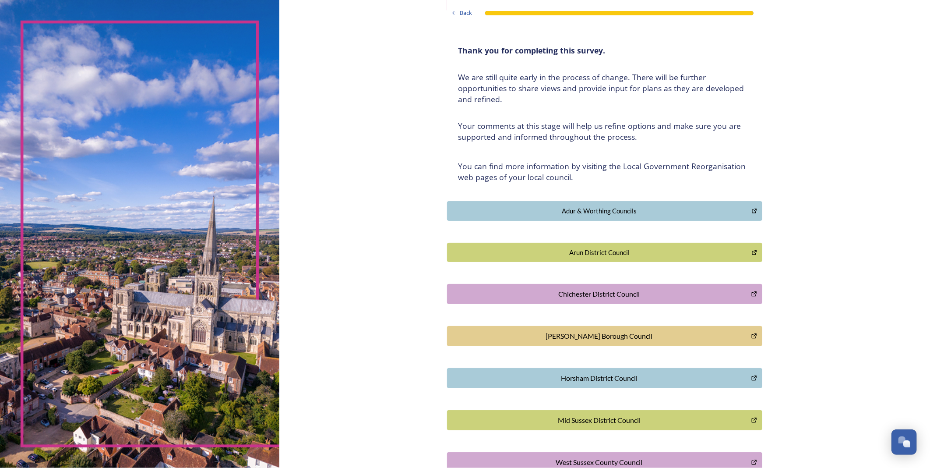
scroll to position [0, 0]
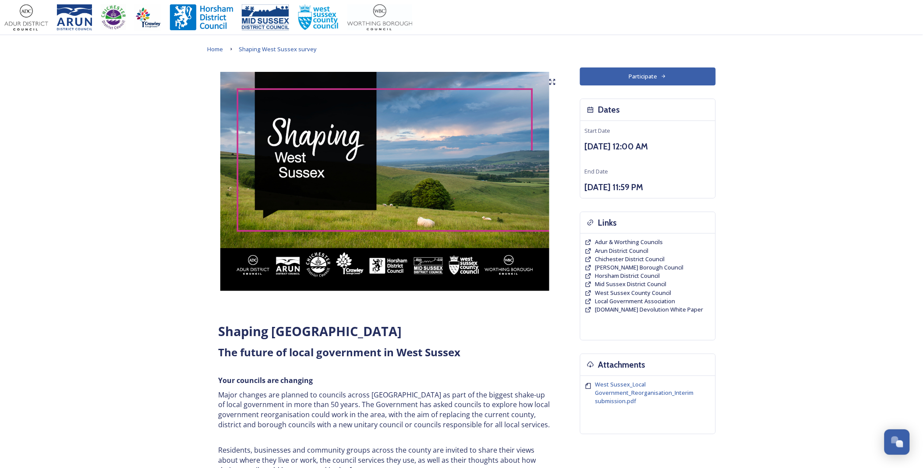
click at [629, 77] on button "Participate" at bounding box center [648, 76] width 136 height 18
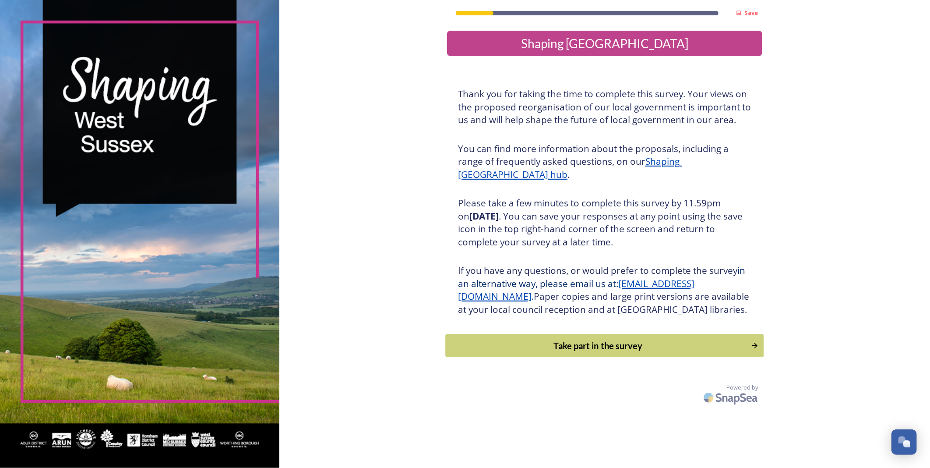
click at [609, 352] on div "Take part in the survey" at bounding box center [599, 345] width 296 height 13
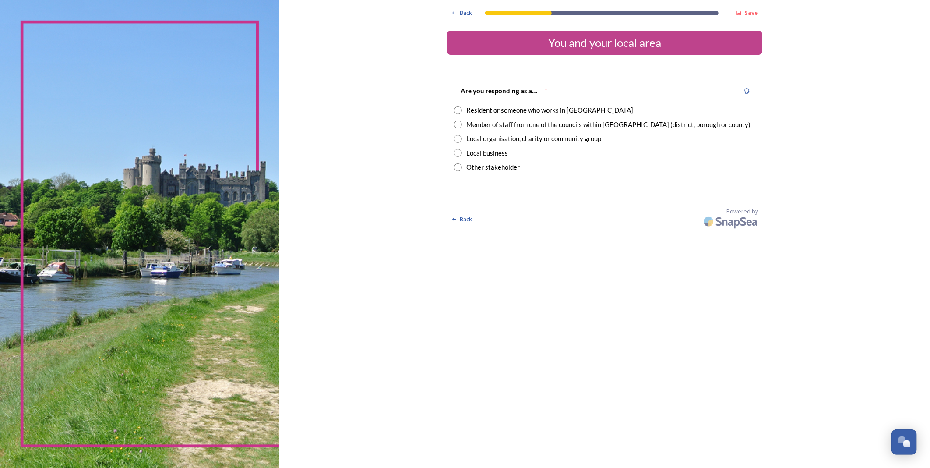
click at [474, 120] on div "Member of staff from one of the councils within [GEOGRAPHIC_DATA] (district, bo…" at bounding box center [608, 125] width 284 height 10
radio input "true"
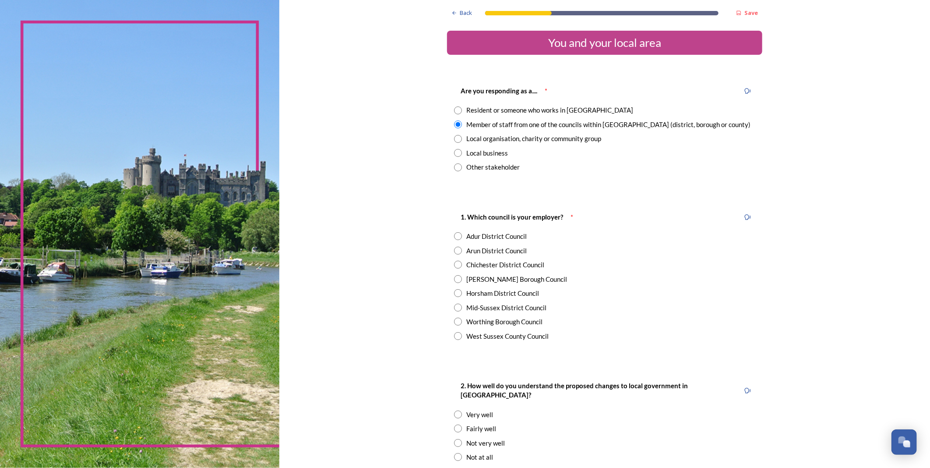
click at [461, 336] on div "West Sussex County Council" at bounding box center [604, 336] width 301 height 10
radio input "true"
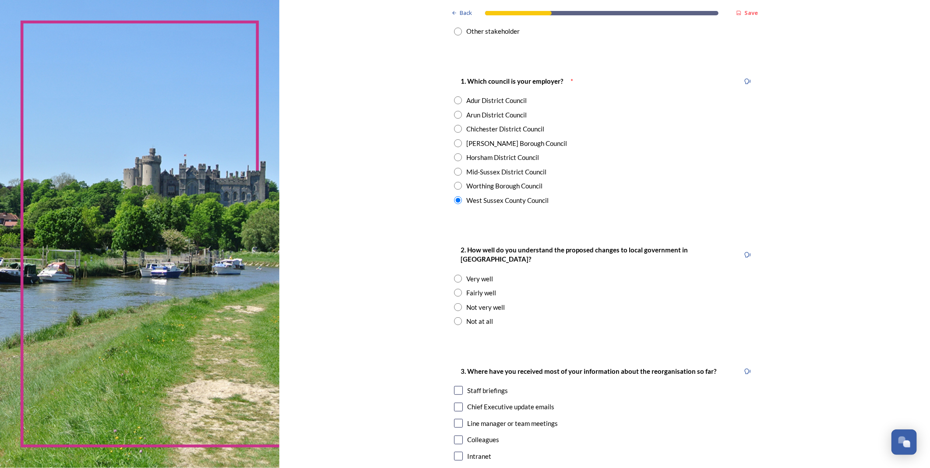
scroll to position [146, 0]
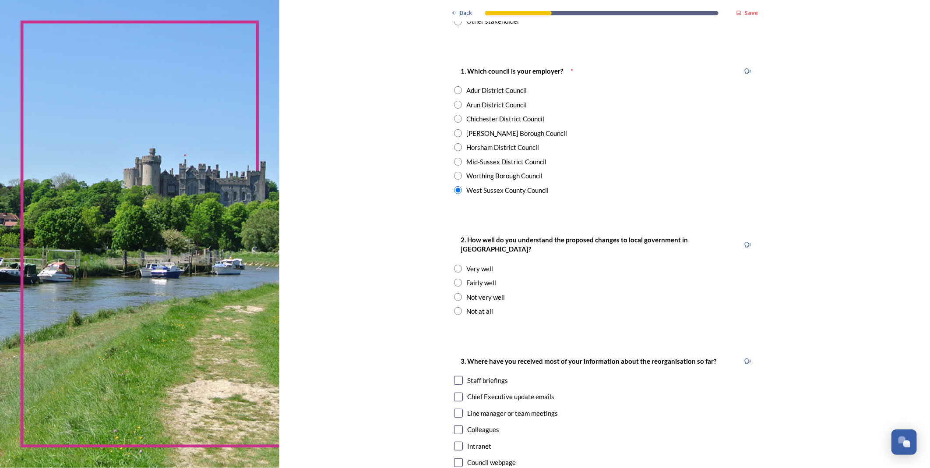
click at [454, 278] on input "radio" at bounding box center [458, 282] width 8 height 8
radio input "true"
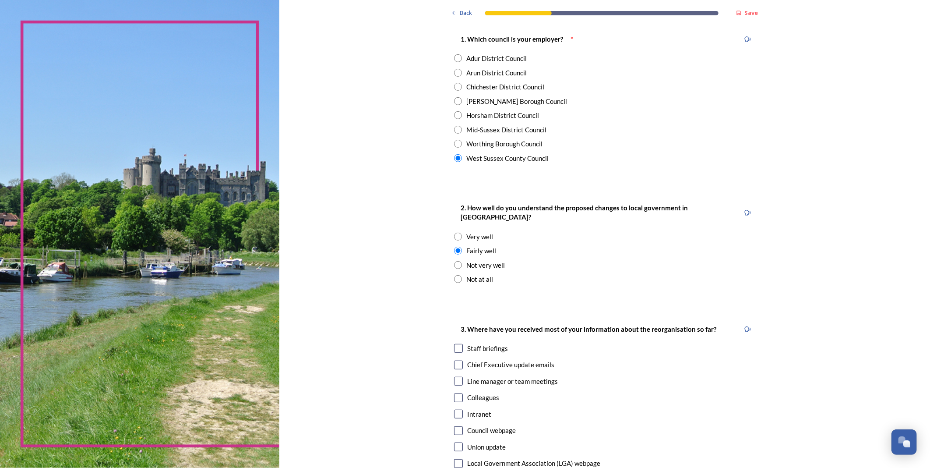
scroll to position [194, 0]
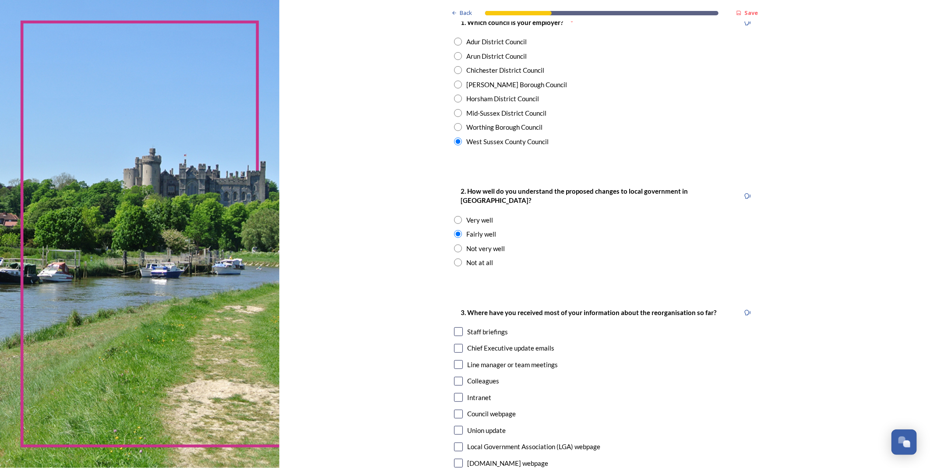
click at [454, 327] on input "checkbox" at bounding box center [458, 331] width 9 height 9
checkbox input "true"
click at [457, 344] on input "checkbox" at bounding box center [458, 348] width 9 height 9
checkbox input "true"
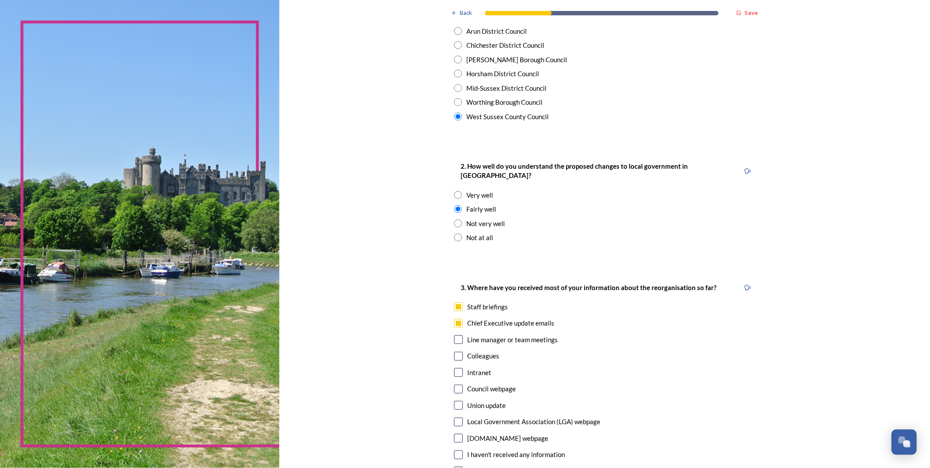
scroll to position [243, 0]
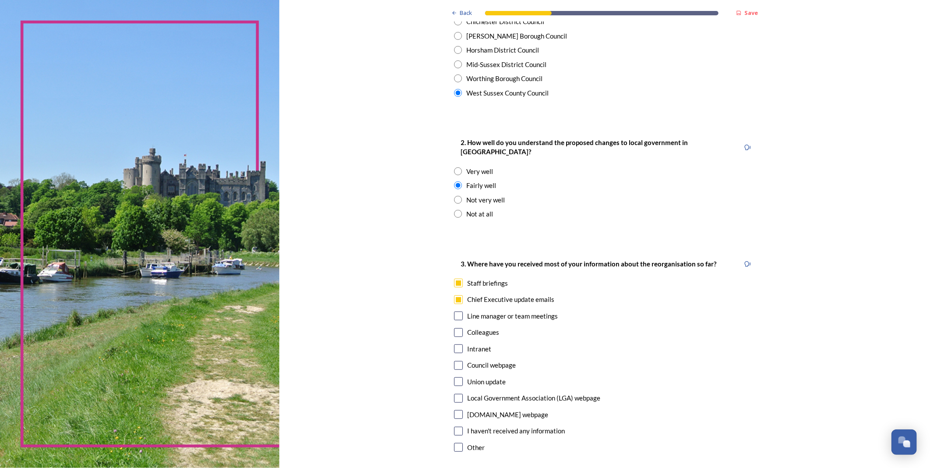
click at [455, 278] on input "checkbox" at bounding box center [458, 282] width 9 height 9
checkbox input "false"
click at [454, 311] on input "checkbox" at bounding box center [458, 315] width 9 height 9
checkbox input "true"
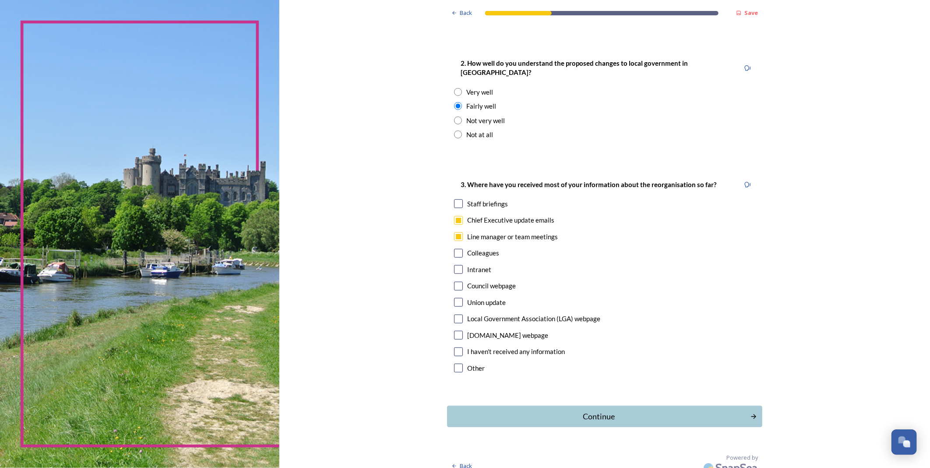
scroll to position [323, 0]
click at [619, 410] on div "Continue" at bounding box center [599, 416] width 296 height 12
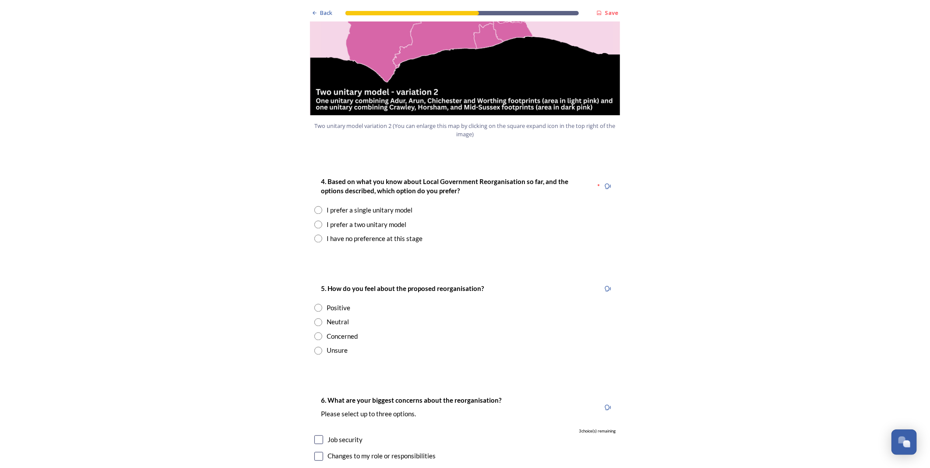
scroll to position [1070, 0]
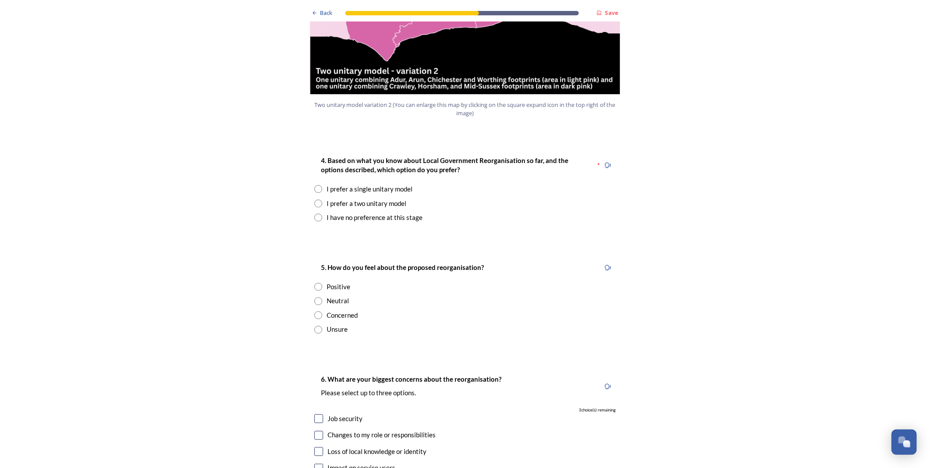
click at [314, 199] on input "radio" at bounding box center [318, 203] width 8 height 8
radio input "true"
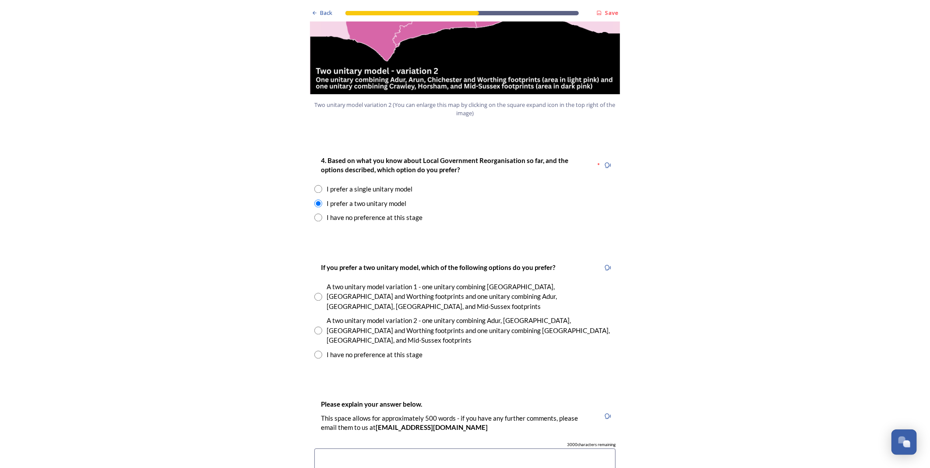
click at [316, 350] on input "radio" at bounding box center [318, 354] width 8 height 8
radio input "true"
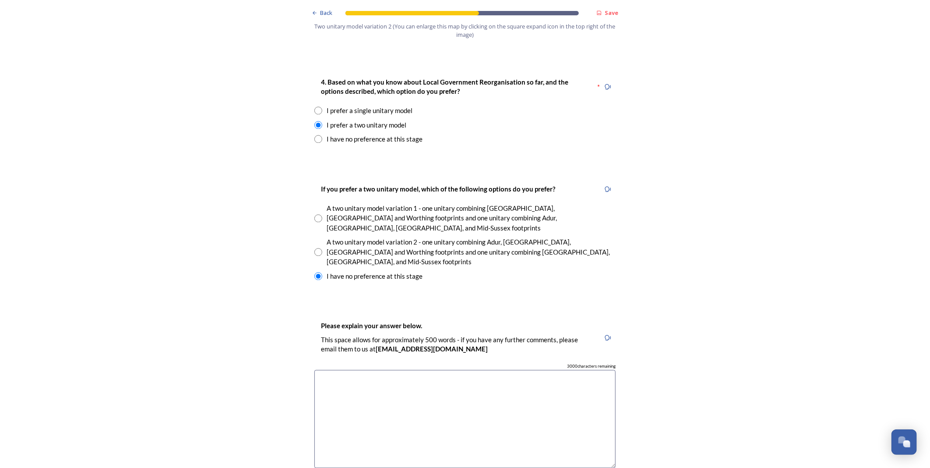
scroll to position [1265, 0]
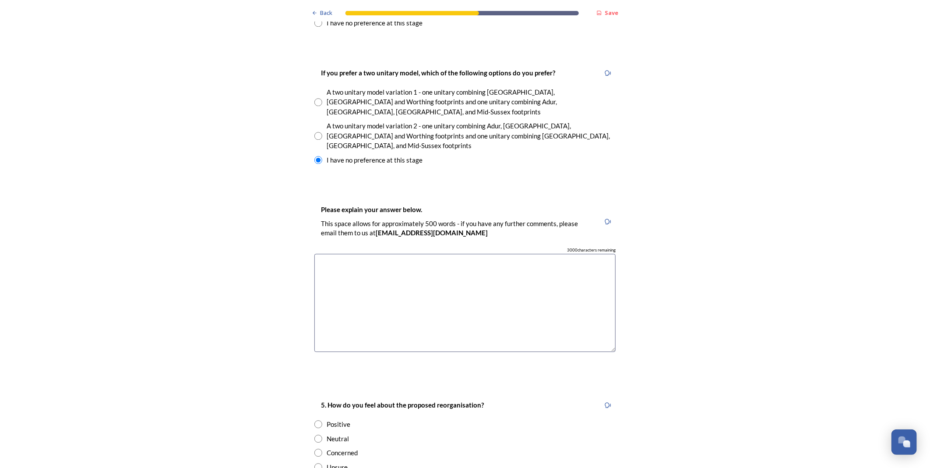
click at [521, 254] on textarea at bounding box center [464, 303] width 301 height 99
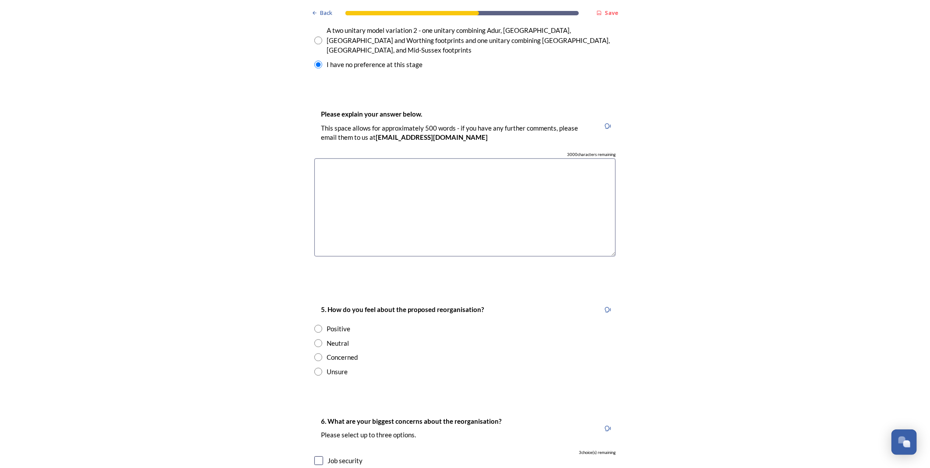
scroll to position [1362, 0]
click at [315, 337] on input "radio" at bounding box center [318, 341] width 8 height 8
radio input "true"
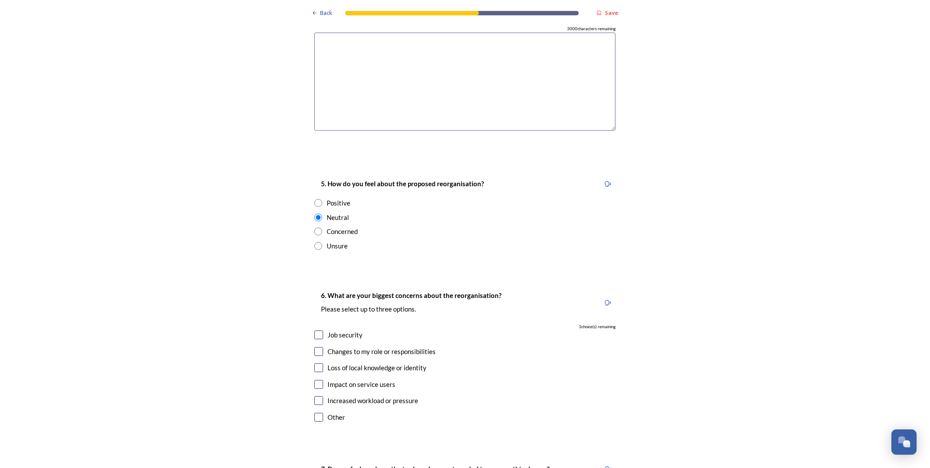
scroll to position [1508, 0]
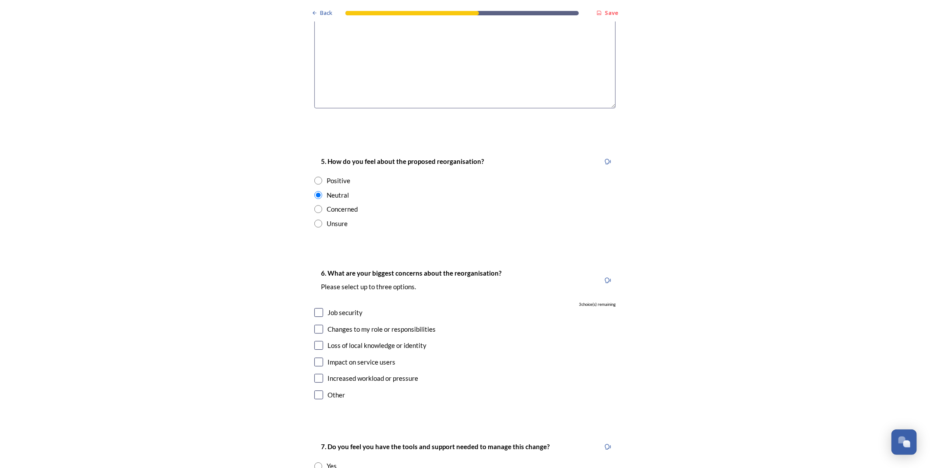
click at [320, 307] on div "Job security" at bounding box center [464, 312] width 301 height 10
checkbox input "true"
click at [314, 341] on input "checkbox" at bounding box center [318, 345] width 9 height 9
checkbox input "true"
click at [316, 357] on input "checkbox" at bounding box center [318, 361] width 9 height 9
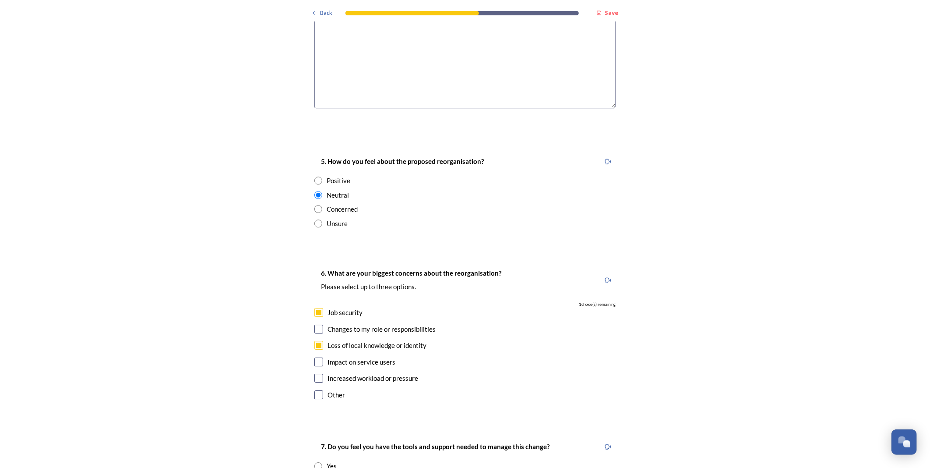
checkbox input "true"
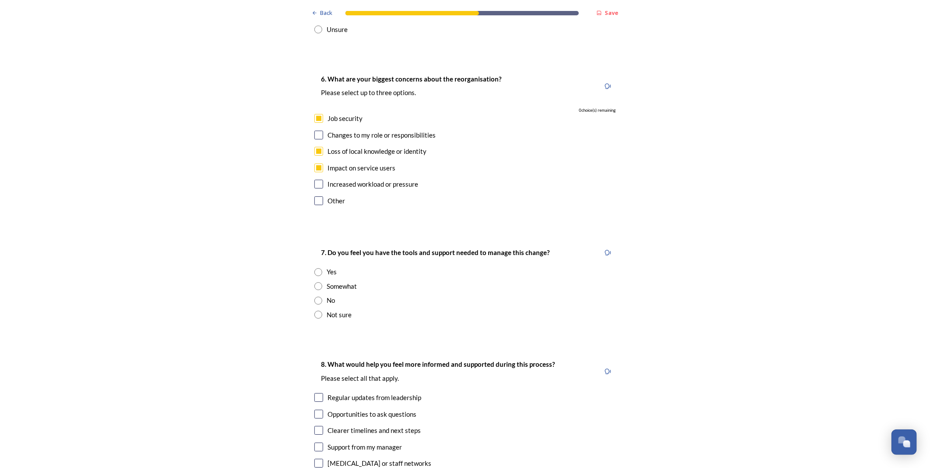
scroll to position [1702, 0]
click at [314, 282] on input "radio" at bounding box center [318, 286] width 8 height 8
radio input "true"
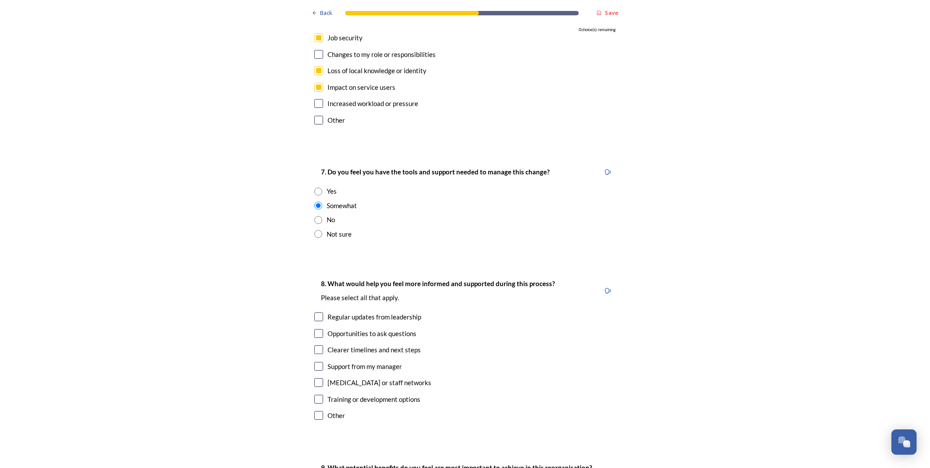
scroll to position [1800, 0]
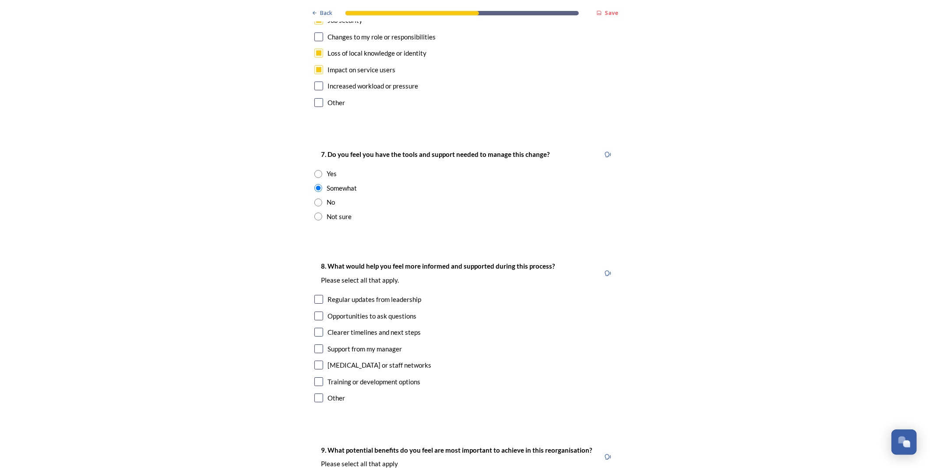
click at [316, 328] on input "checkbox" at bounding box center [318, 332] width 9 height 9
checkbox input "true"
click at [314, 377] on input "checkbox" at bounding box center [318, 381] width 9 height 9
checkbox input "true"
drag, startPoint x: 315, startPoint y: 271, endPoint x: 321, endPoint y: 271, distance: 5.3
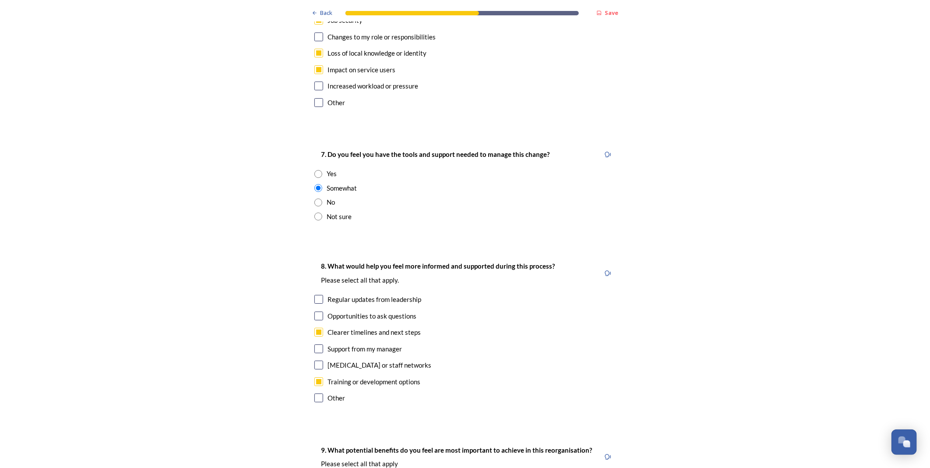
click at [316, 311] on input "checkbox" at bounding box center [318, 315] width 9 height 9
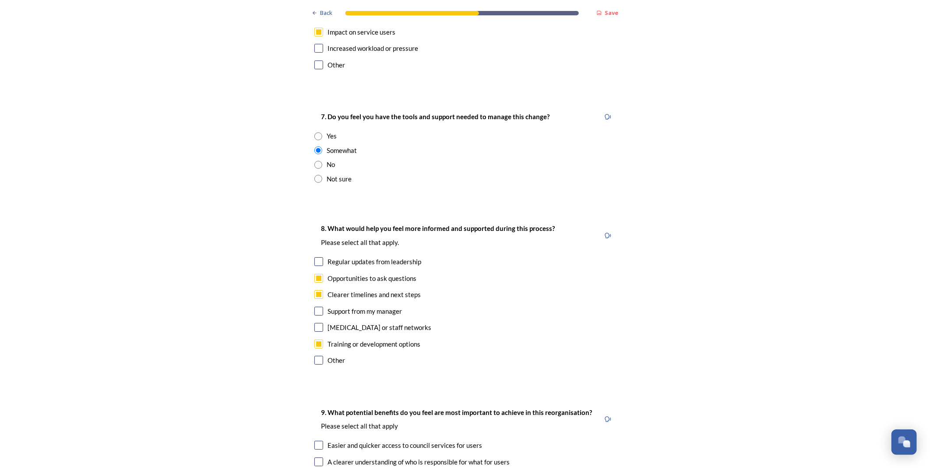
scroll to position [1897, 0]
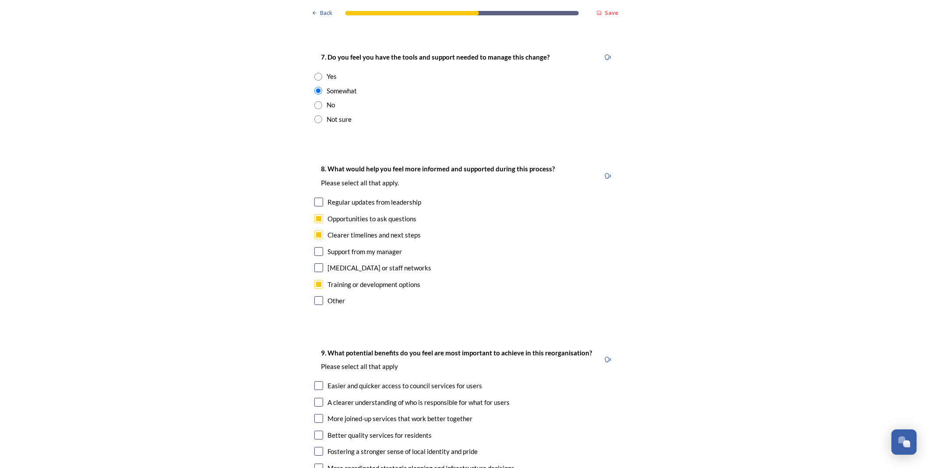
click at [317, 214] on input "checkbox" at bounding box center [318, 218] width 9 height 9
checkbox input "false"
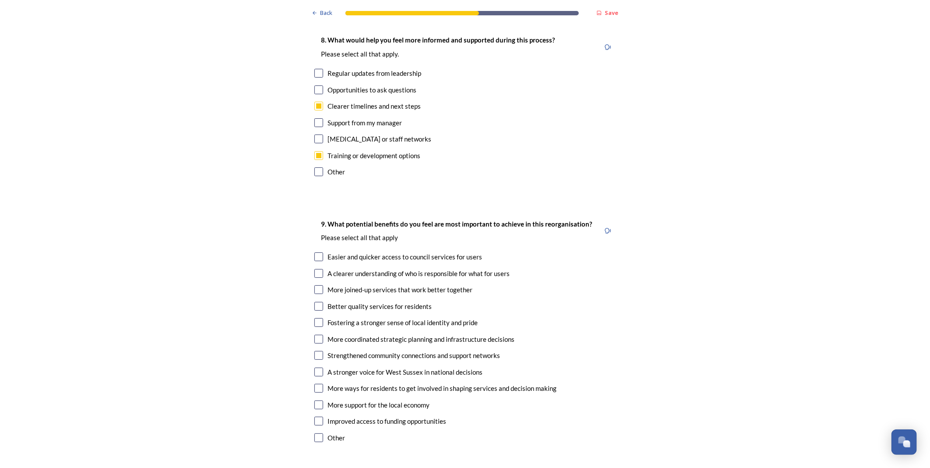
scroll to position [2043, 0]
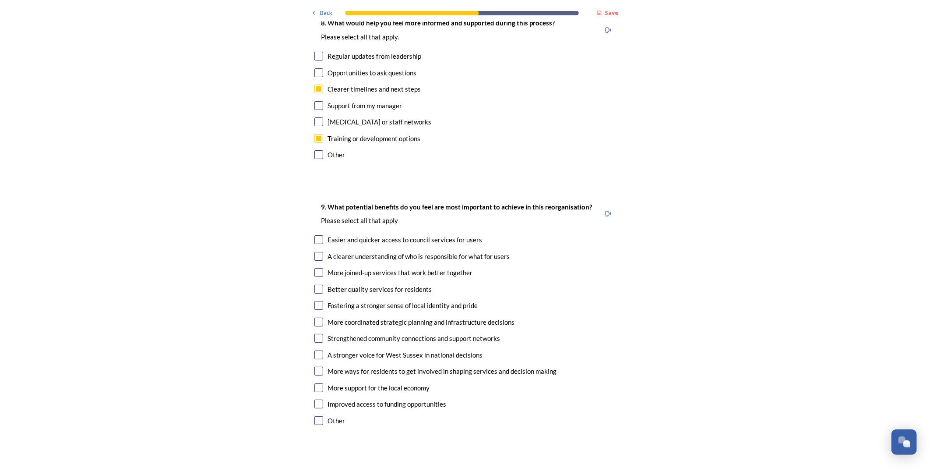
click at [315, 285] on input "checkbox" at bounding box center [318, 289] width 9 height 9
checkbox input "true"
click at [317, 235] on input "checkbox" at bounding box center [318, 239] width 9 height 9
checkbox input "true"
click at [317, 252] on input "checkbox" at bounding box center [318, 256] width 9 height 9
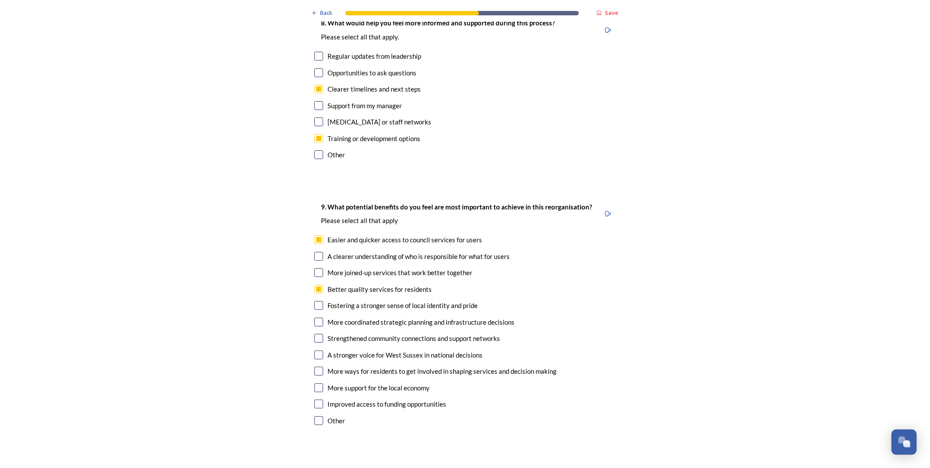
checkbox input "true"
click at [316, 268] on input "checkbox" at bounding box center [318, 272] width 9 height 9
checkbox input "true"
click at [316, 350] on input "checkbox" at bounding box center [318, 354] width 9 height 9
checkbox input "true"
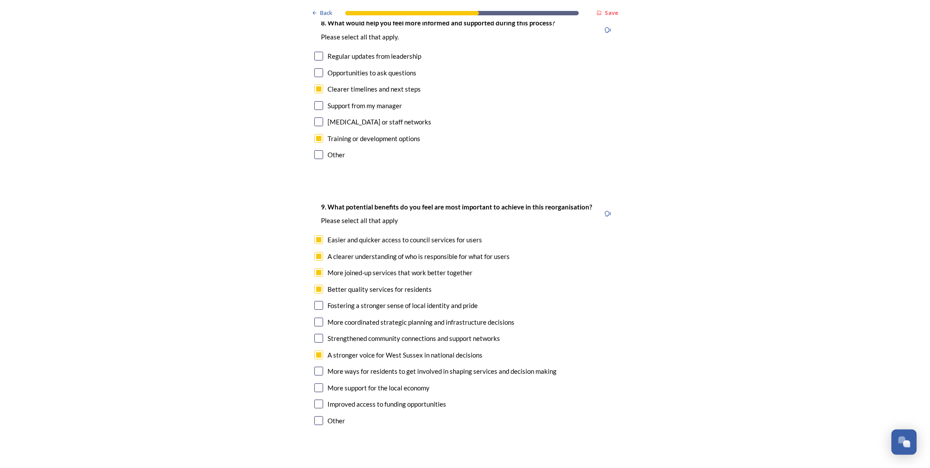
click at [317, 317] on input "checkbox" at bounding box center [318, 321] width 9 height 9
checkbox input "true"
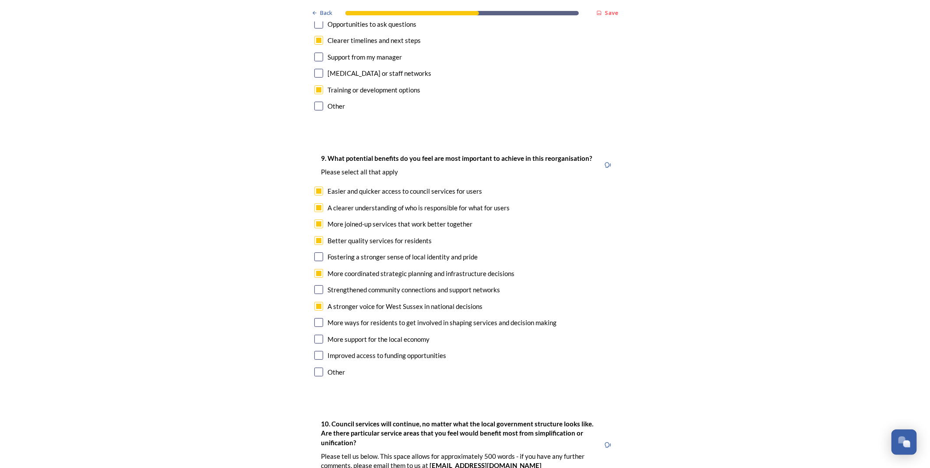
click at [318, 335] on input "checkbox" at bounding box center [318, 339] width 9 height 9
checkbox input "true"
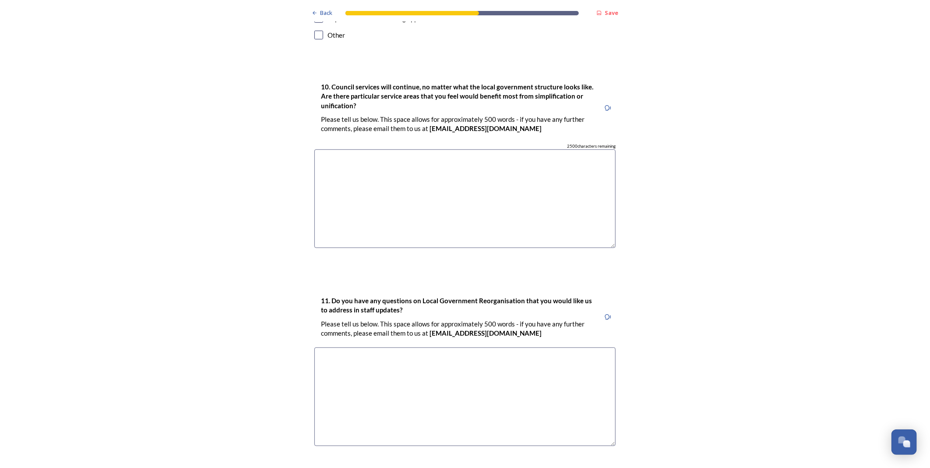
scroll to position [2432, 0]
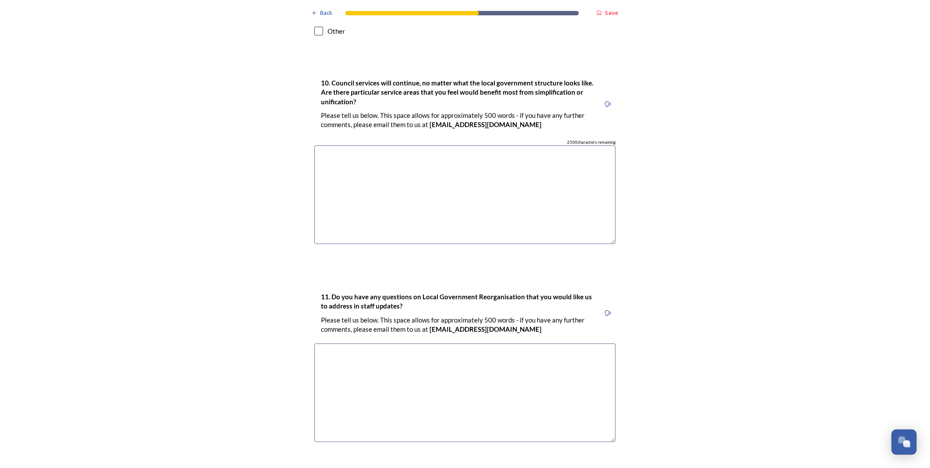
click at [457, 343] on textarea at bounding box center [464, 392] width 301 height 99
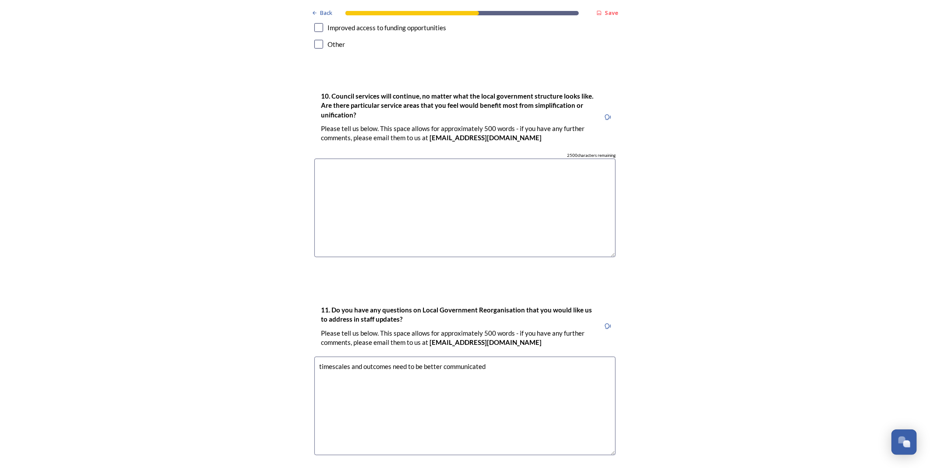
scroll to position [2472, 0]
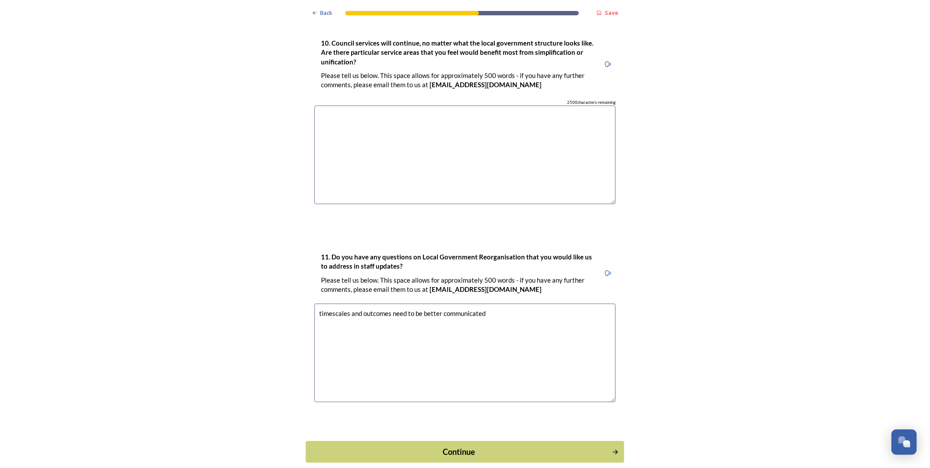
type textarea "timescales and outcomes need to be better communicated"
click at [484, 445] on div "Continue" at bounding box center [459, 451] width 296 height 12
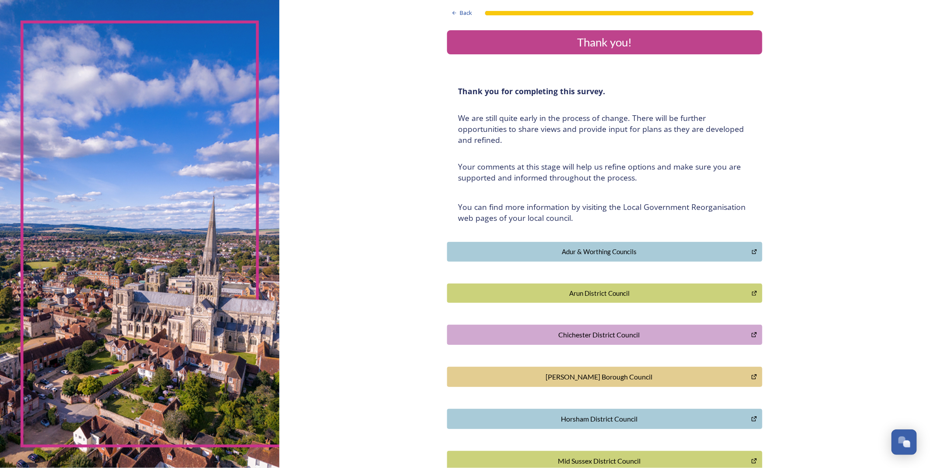
scroll to position [0, 0]
